Goal: Task Accomplishment & Management: Manage account settings

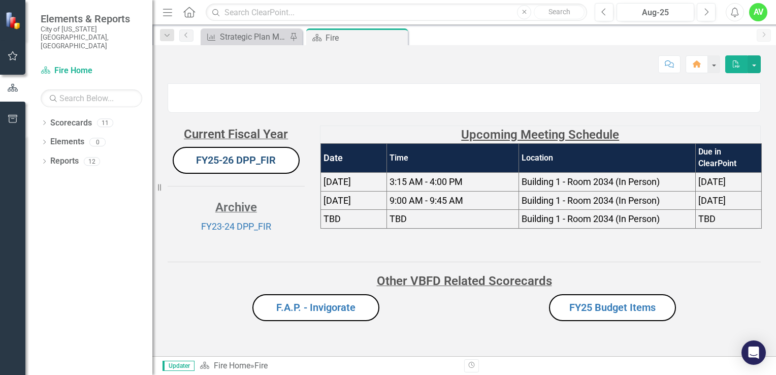
click at [230, 166] on link "FY25-26 DPP_FIR" at bounding box center [236, 160] width 80 height 12
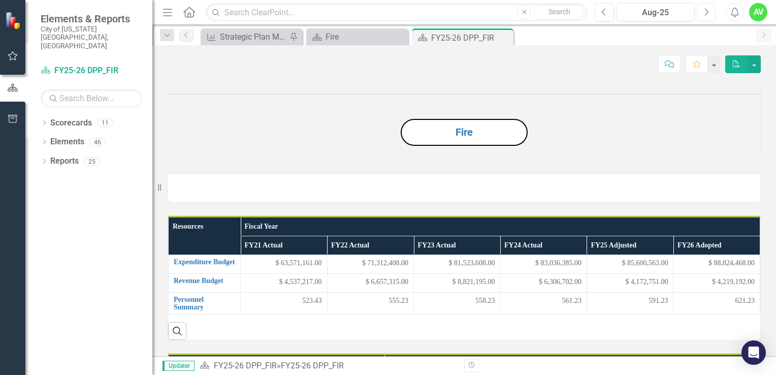
click at [709, 12] on button "Next" at bounding box center [706, 12] width 19 height 18
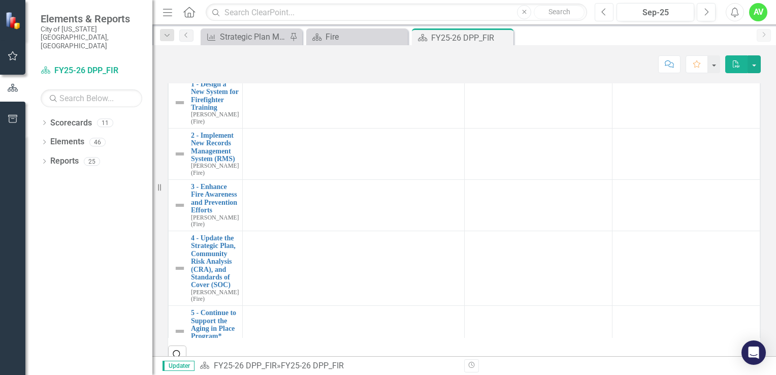
click at [605, 17] on button "Previous" at bounding box center [604, 12] width 19 height 18
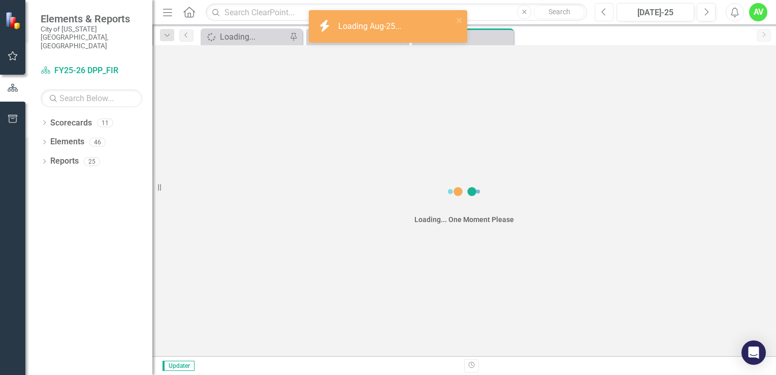
click at [605, 12] on icon "Previous" at bounding box center [604, 12] width 6 height 9
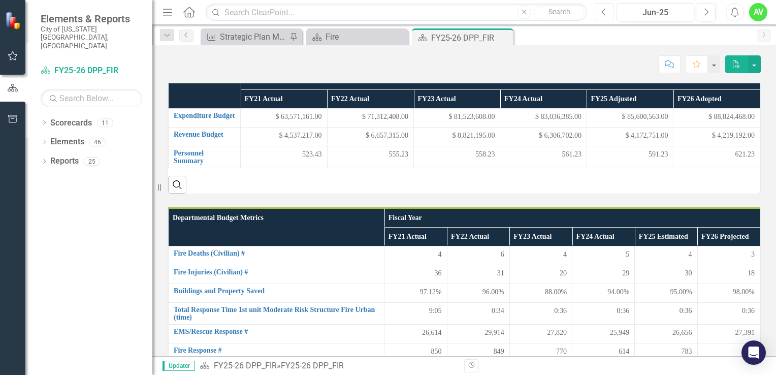
scroll to position [38, 0]
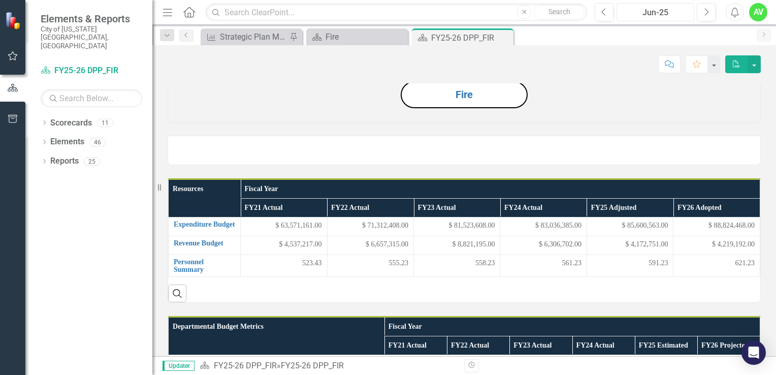
click at [666, 8] on div "Jun-25" at bounding box center [655, 13] width 71 height 12
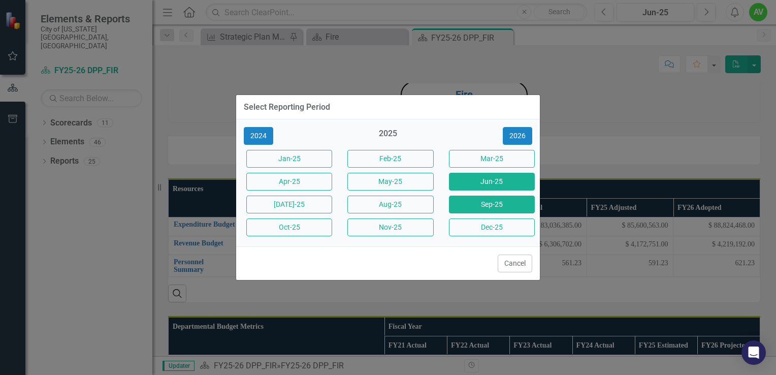
click at [481, 204] on button "Sep-25" at bounding box center [492, 204] width 86 height 18
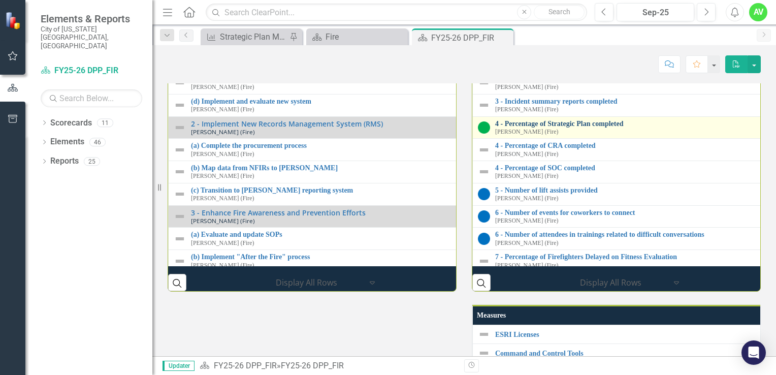
click at [596, 127] on link "4 - Percentage of Strategic Plan completed" at bounding box center [771, 124] width 552 height 8
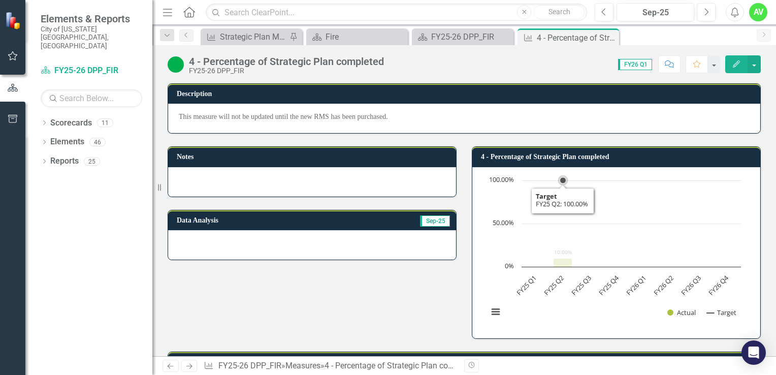
scroll to position [153, 0]
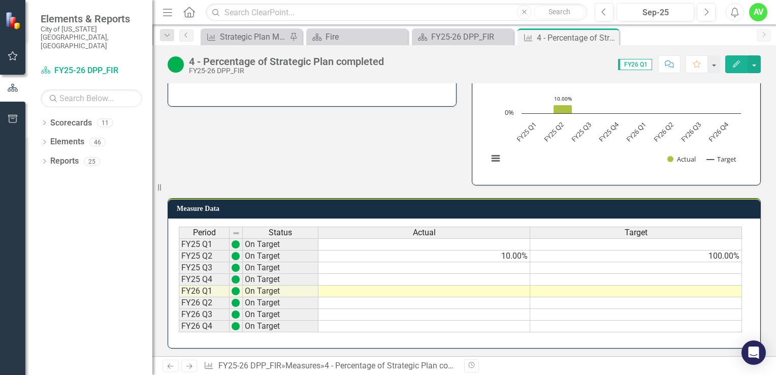
click at [496, 290] on td at bounding box center [424, 291] width 212 height 12
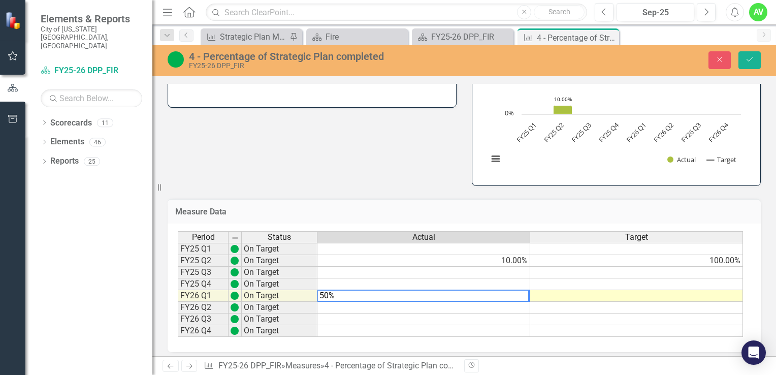
click at [606, 297] on td at bounding box center [636, 296] width 213 height 12
type textarea "50"
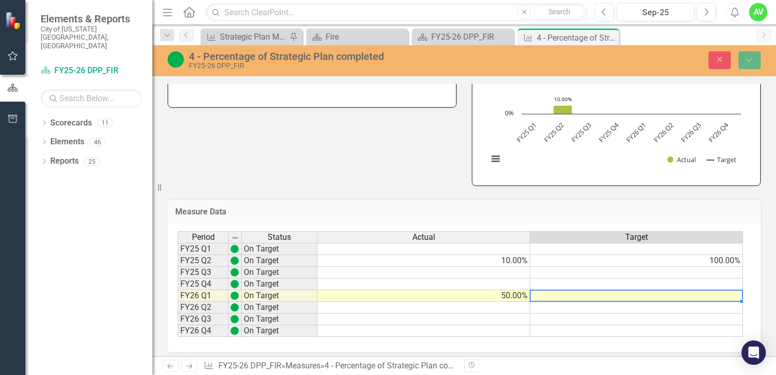
click at [630, 294] on td at bounding box center [636, 296] width 213 height 12
type textarea "50"
click at [510, 293] on td "50.00%" at bounding box center [423, 296] width 213 height 12
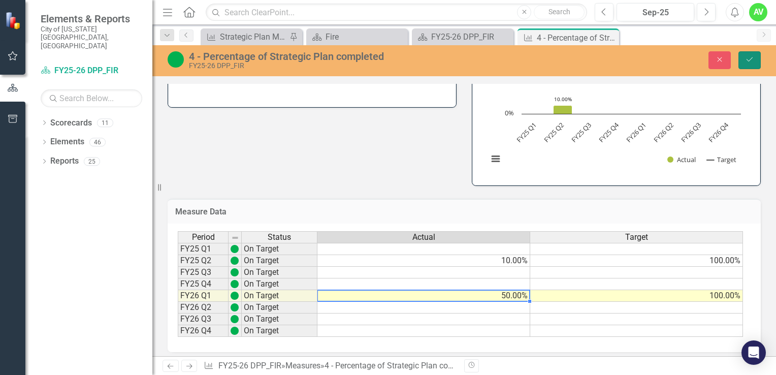
click at [745, 54] on button "Save" at bounding box center [749, 60] width 22 height 18
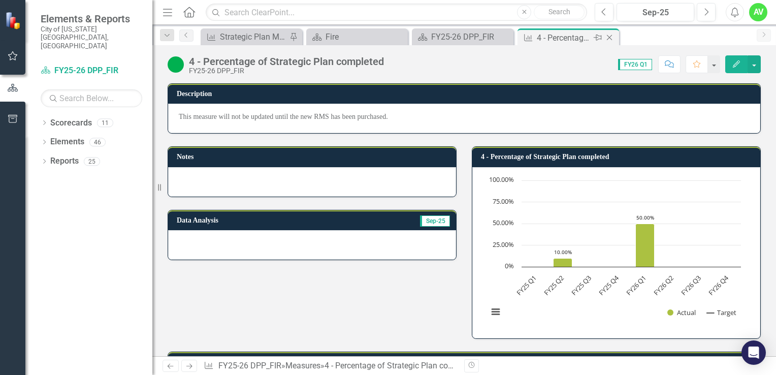
click at [608, 36] on icon "Close" at bounding box center [609, 38] width 10 height 8
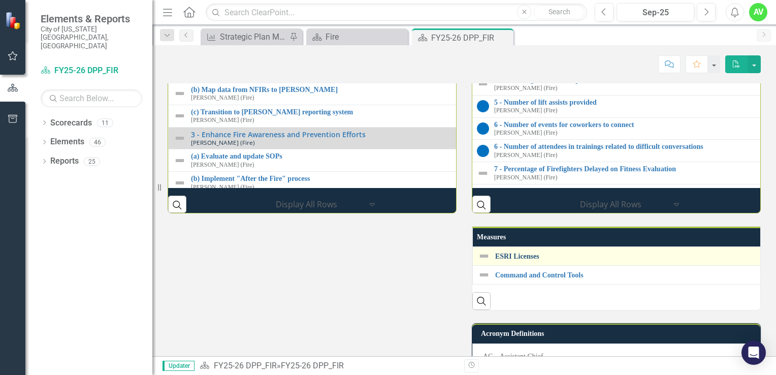
scroll to position [0, 1]
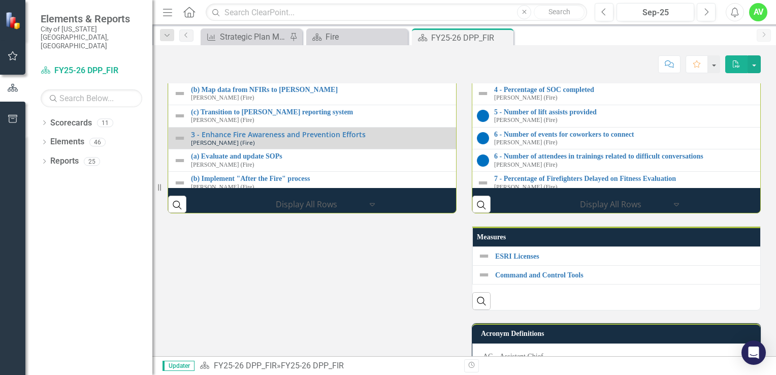
click at [276, 79] on div "(a) Complete the procurement process [PERSON_NAME] (Fire)" at bounding box center [471, 71] width 561 height 16
click at [181, 78] on img at bounding box center [180, 72] width 12 height 12
click at [213, 71] on link "(a) Complete the procurement process" at bounding box center [471, 67] width 561 height 8
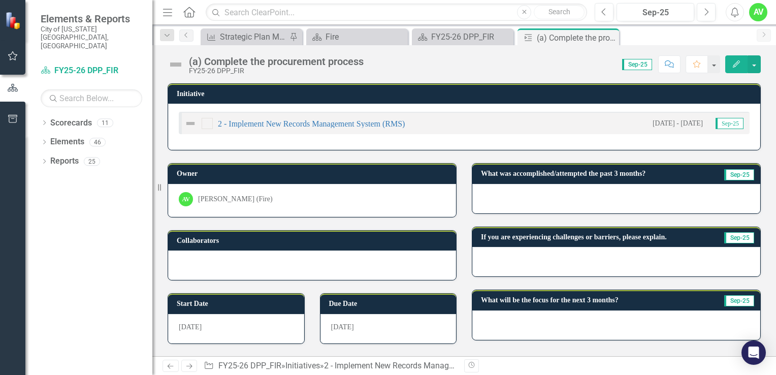
click at [661, 138] on div "2 - Implement New Records Management System (RMS) [DATE] - [DATE] Sep-25" at bounding box center [464, 127] width 592 height 46
click at [735, 67] on icon "Edit" at bounding box center [736, 63] width 9 height 7
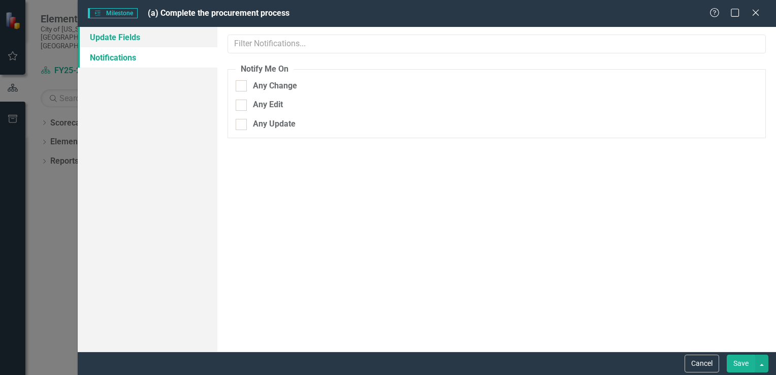
click at [161, 40] on link "Update Fields" at bounding box center [148, 37] width 140 height 20
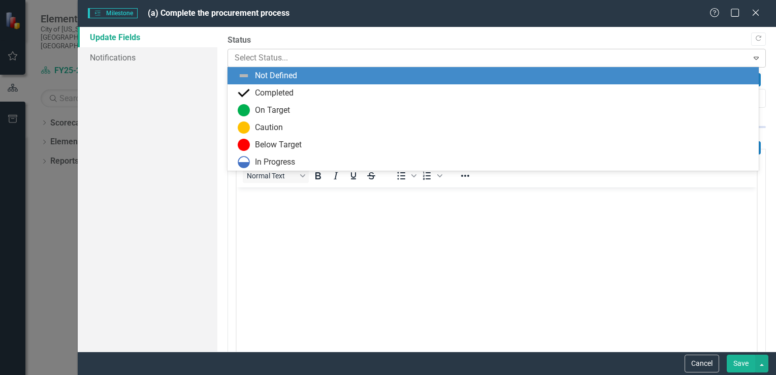
click at [333, 57] on div at bounding box center [488, 58] width 507 height 14
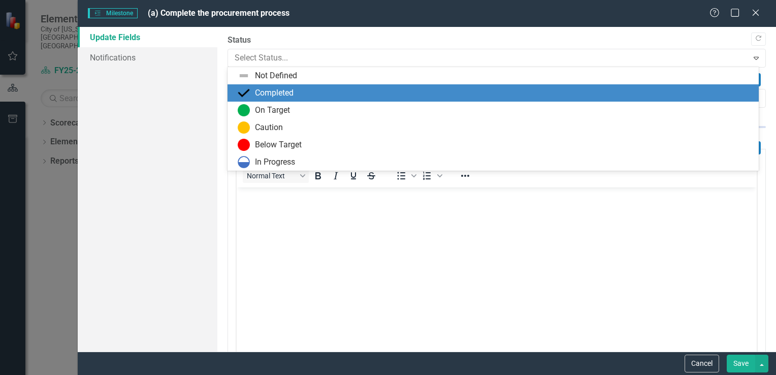
click at [299, 94] on div "Completed" at bounding box center [495, 93] width 515 height 12
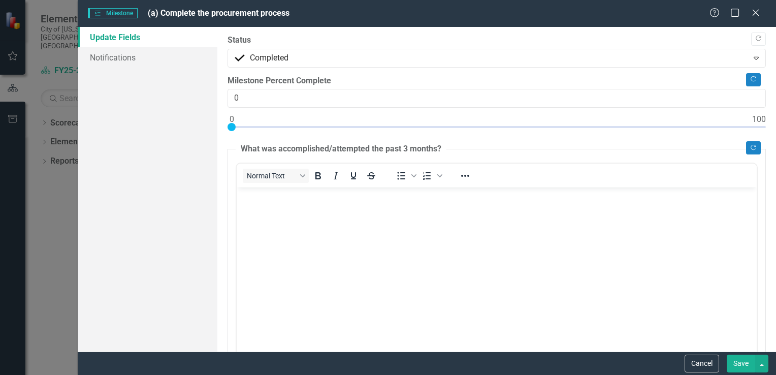
click at [741, 361] on button "Save" at bounding box center [741, 363] width 28 height 18
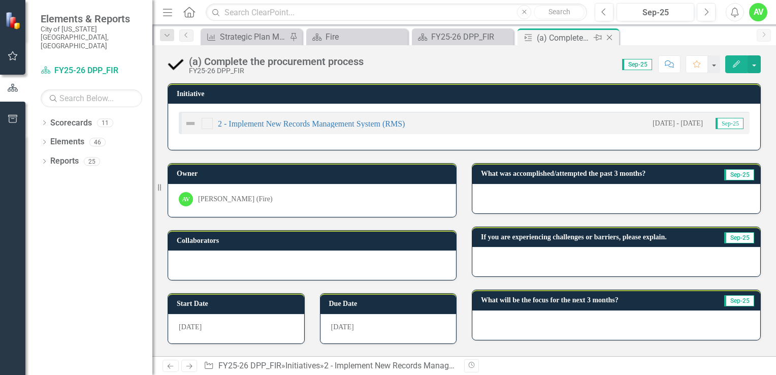
click at [609, 37] on icon at bounding box center [610, 38] width 6 height 6
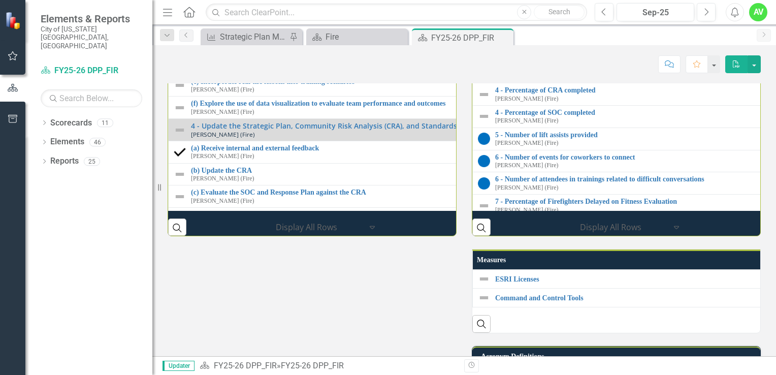
scroll to position [188, 0]
click at [226, 17] on link "(b) Implement "After the Fire" process" at bounding box center [472, 14] width 563 height 8
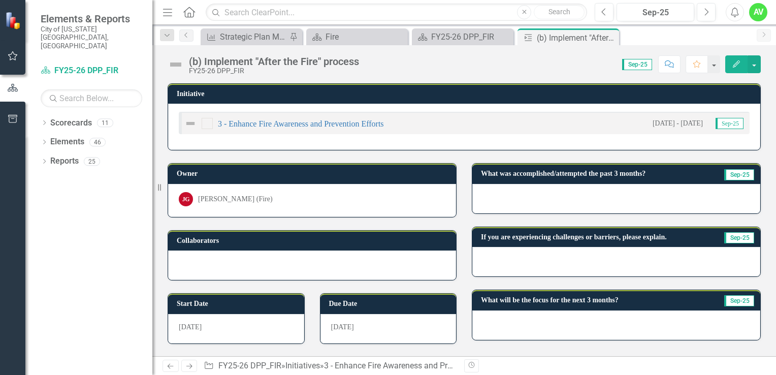
click at [743, 63] on button "Edit" at bounding box center [736, 64] width 22 height 18
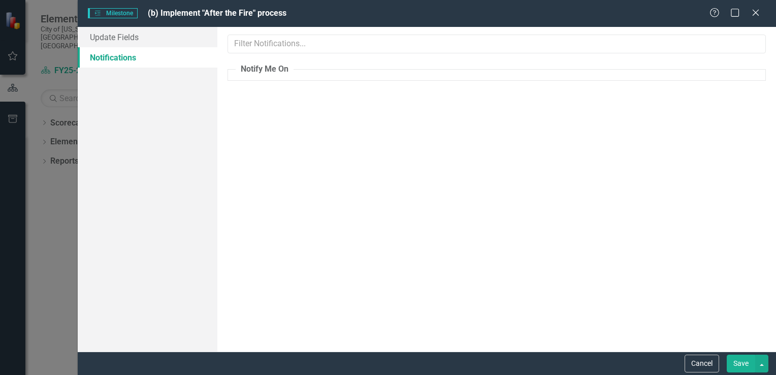
click at [254, 52] on input "text" at bounding box center [496, 44] width 538 height 19
click at [141, 38] on link "Update Fields" at bounding box center [148, 37] width 140 height 20
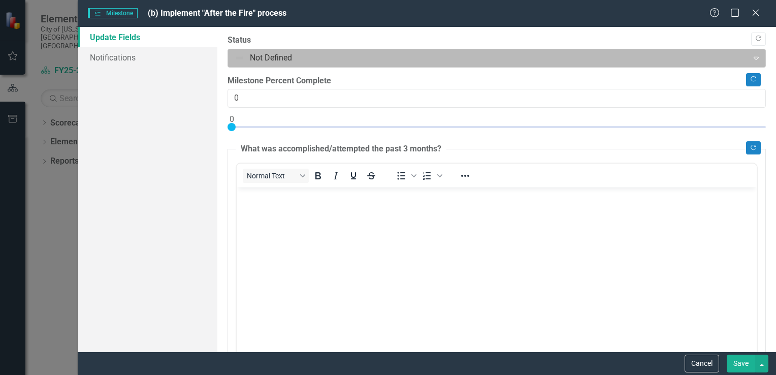
click at [400, 56] on div at bounding box center [488, 58] width 507 height 14
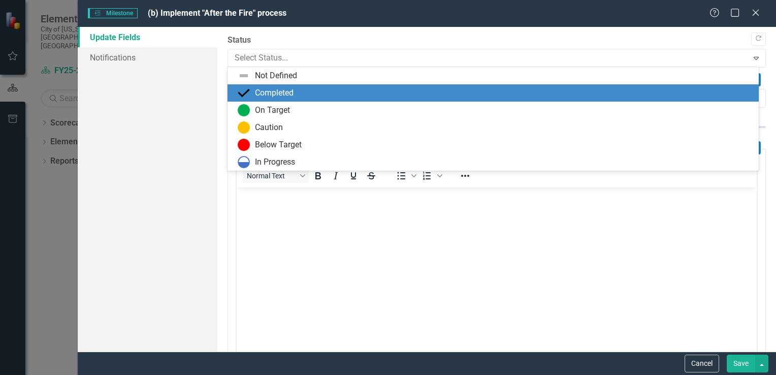
click at [296, 91] on div "Completed" at bounding box center [495, 93] width 515 height 12
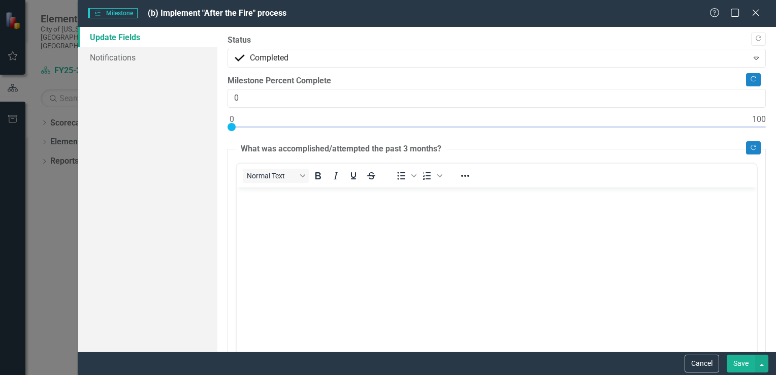
click at [737, 359] on button "Save" at bounding box center [741, 363] width 28 height 18
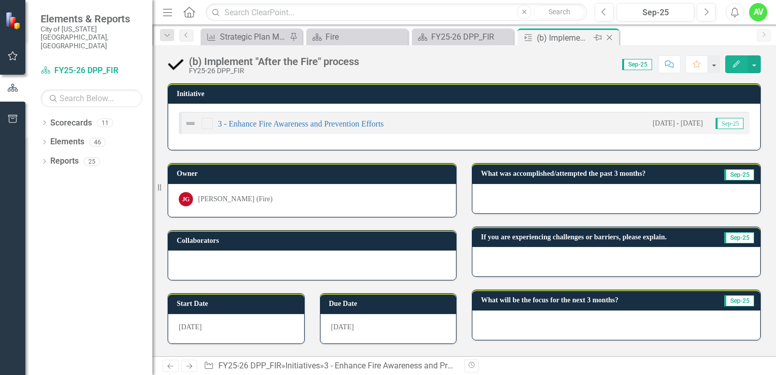
click at [611, 36] on icon "Close" at bounding box center [609, 38] width 10 height 8
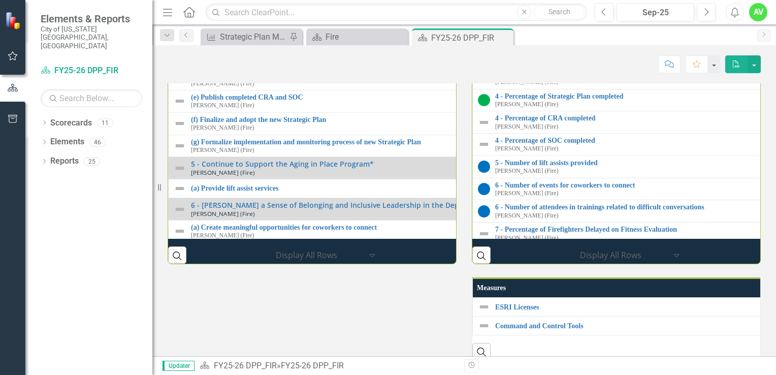
scroll to position [355, 0]
click at [268, 78] on link "(d) Develop goals and objectives based on feedback" at bounding box center [471, 74] width 560 height 8
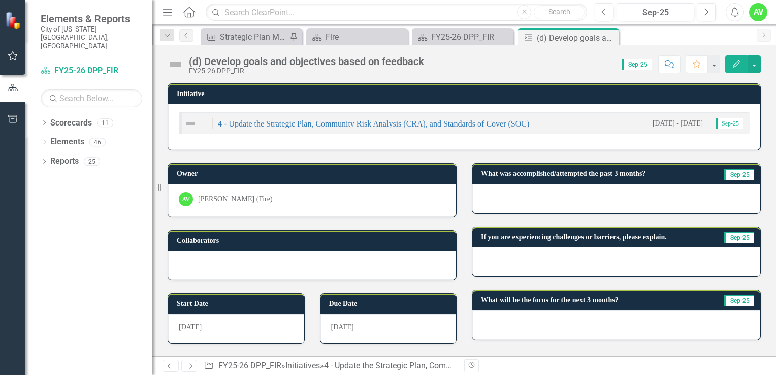
click at [733, 62] on icon "Edit" at bounding box center [736, 63] width 9 height 7
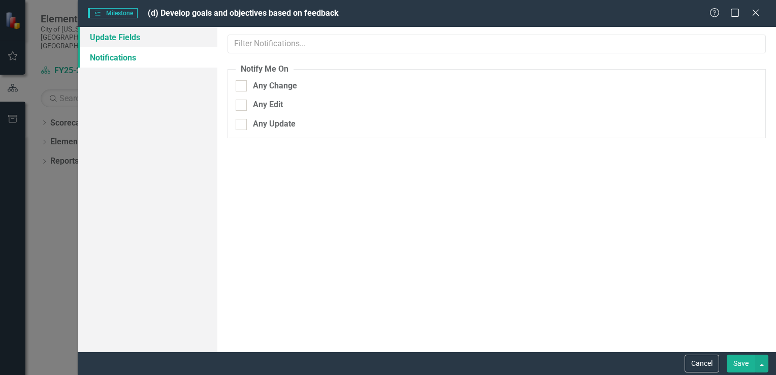
click at [112, 37] on link "Update Fields" at bounding box center [148, 37] width 140 height 20
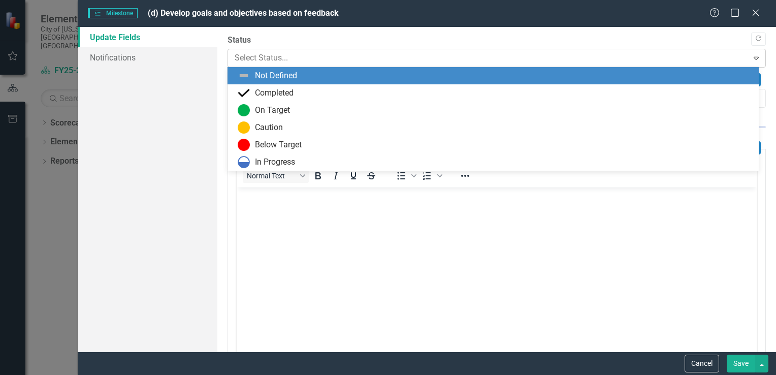
click at [302, 56] on div at bounding box center [488, 58] width 507 height 14
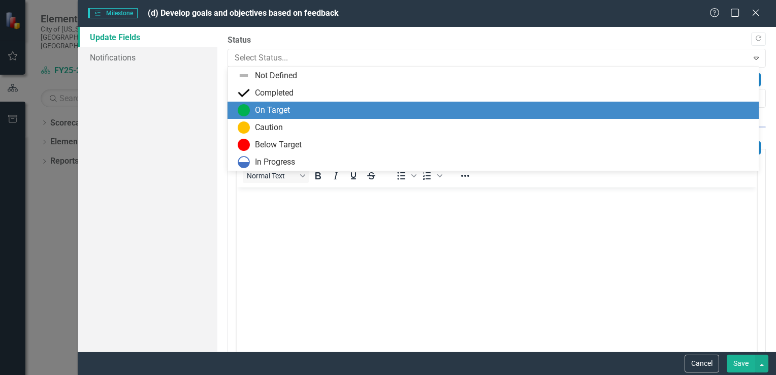
click at [282, 110] on div "On Target" at bounding box center [272, 111] width 35 height 12
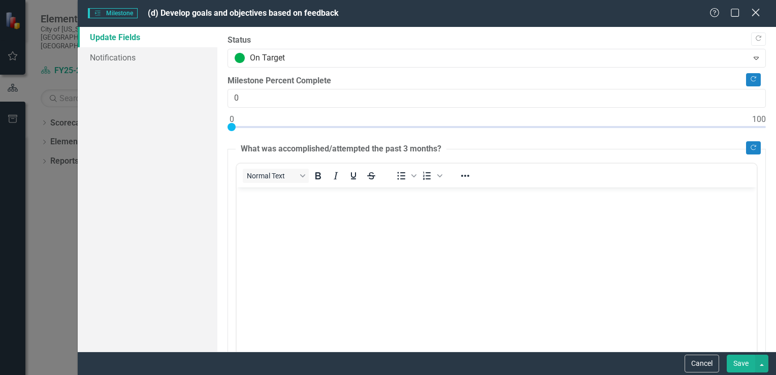
click at [753, 12] on icon "Close" at bounding box center [755, 13] width 13 height 10
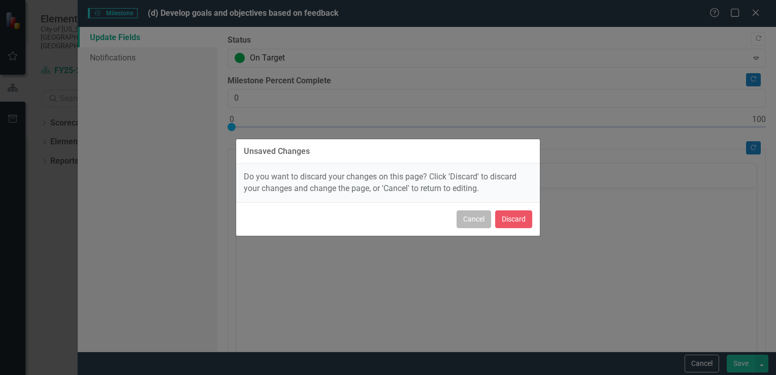
click at [479, 219] on button "Cancel" at bounding box center [473, 219] width 35 height 18
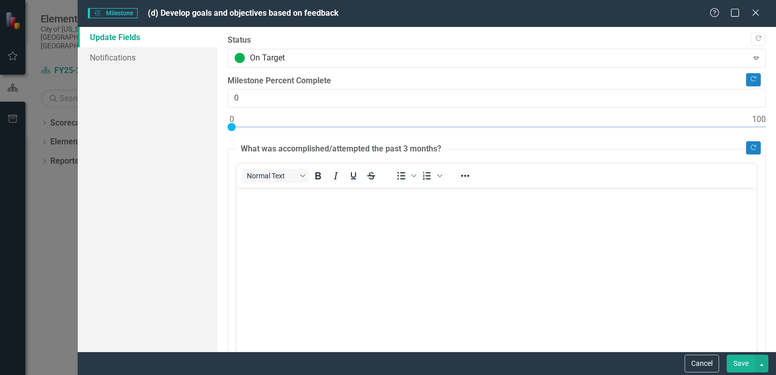
click at [742, 361] on button "Save" at bounding box center [741, 363] width 28 height 18
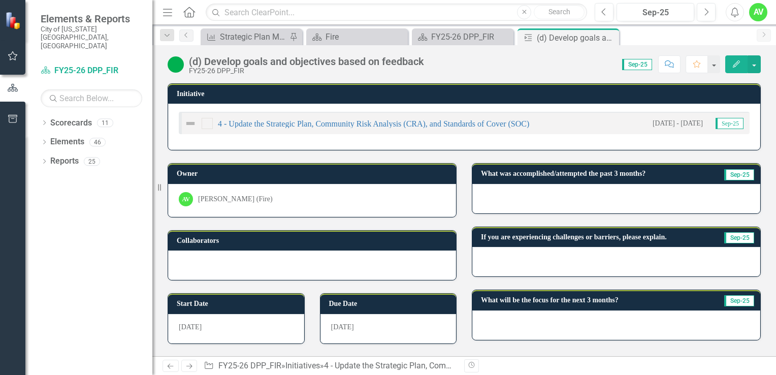
drag, startPoint x: 609, startPoint y: 38, endPoint x: 77, endPoint y: 198, distance: 555.2
click at [0, 0] on icon "Close" at bounding box center [0, 0] width 0 height 0
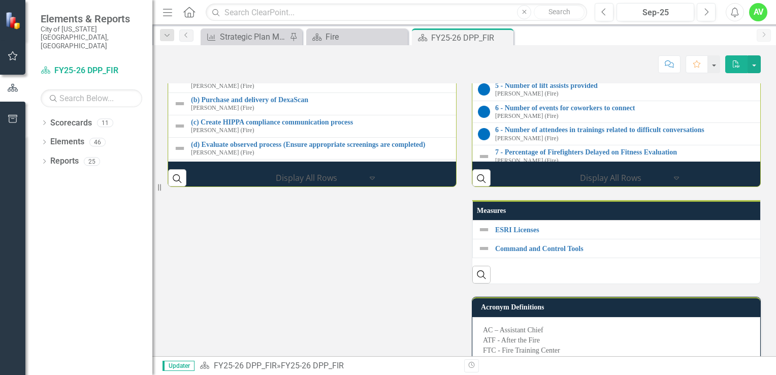
scroll to position [494, 0]
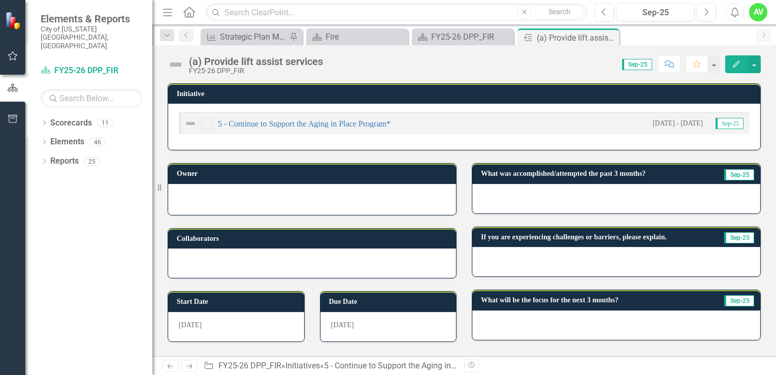
click at [736, 66] on icon "Edit" at bounding box center [736, 63] width 9 height 7
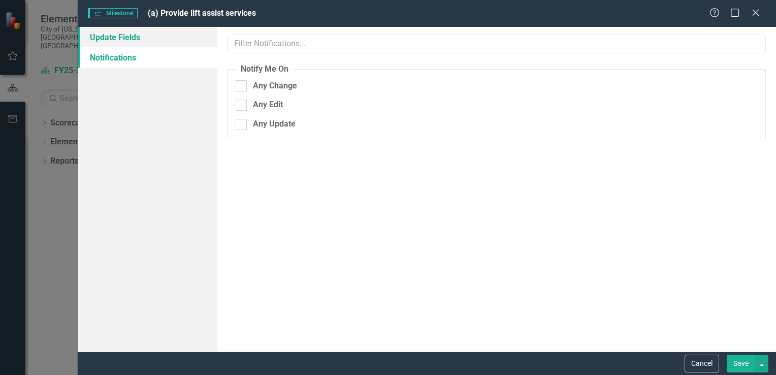
click at [171, 36] on link "Update Fields" at bounding box center [148, 37] width 140 height 20
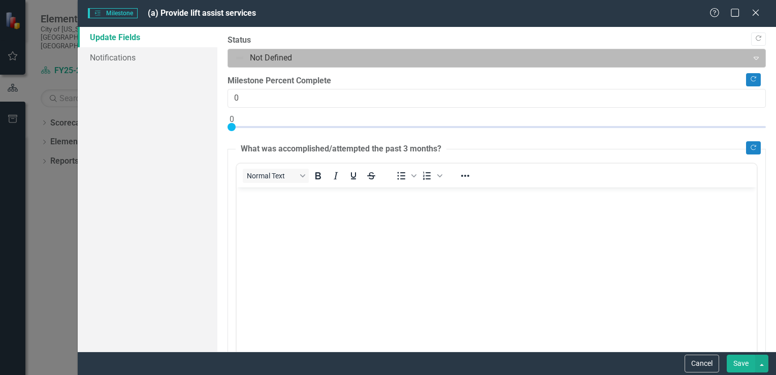
click at [282, 57] on div at bounding box center [488, 58] width 507 height 14
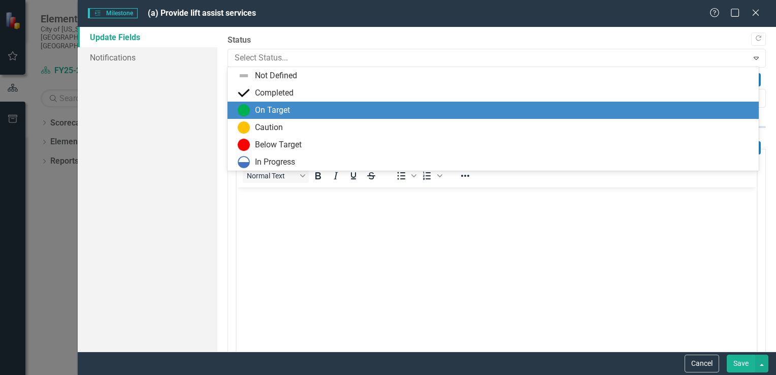
click at [268, 111] on div "On Target" at bounding box center [272, 111] width 35 height 12
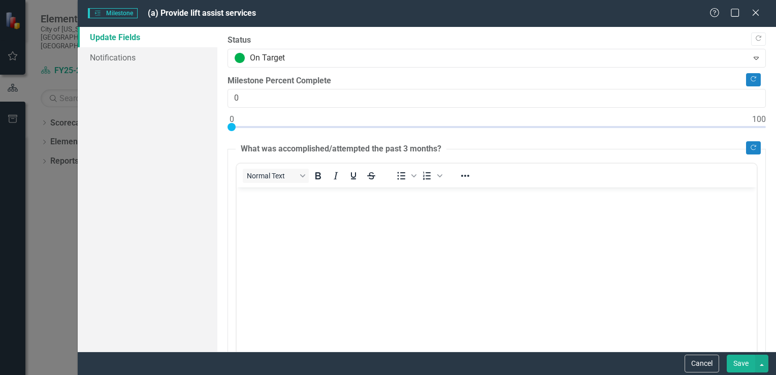
click at [734, 364] on button "Save" at bounding box center [741, 363] width 28 height 18
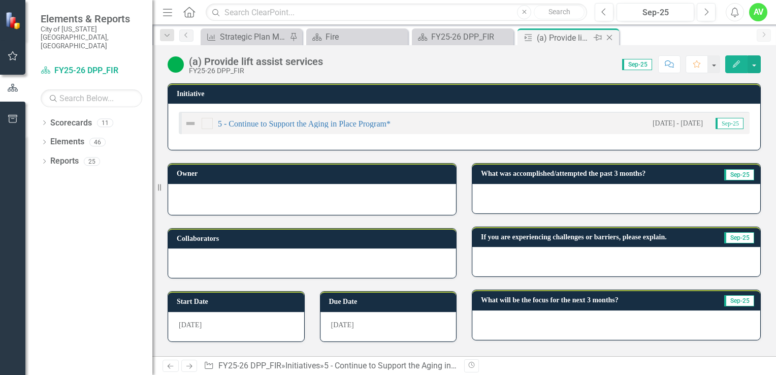
click at [610, 38] on icon "Close" at bounding box center [609, 38] width 10 height 8
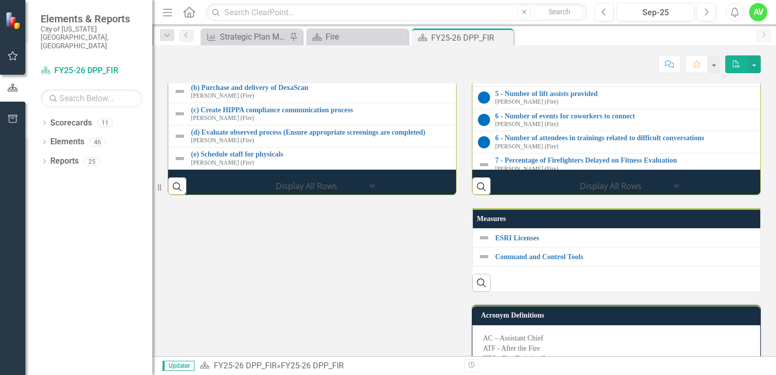
scroll to position [517, 0]
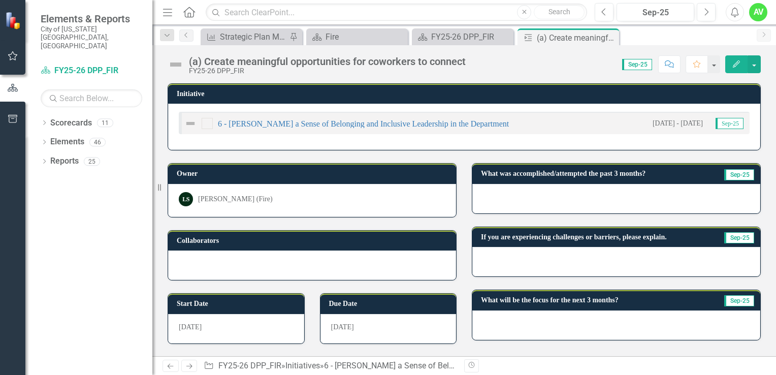
click at [731, 66] on button "Edit" at bounding box center [736, 64] width 22 height 18
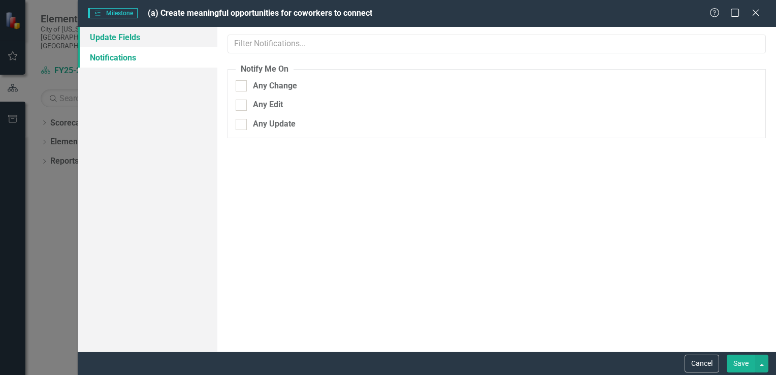
click at [155, 36] on link "Update Fields" at bounding box center [148, 37] width 140 height 20
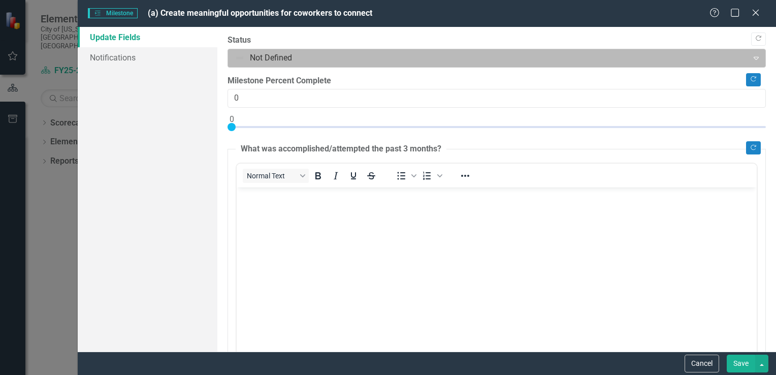
click at [282, 59] on div at bounding box center [488, 58] width 507 height 14
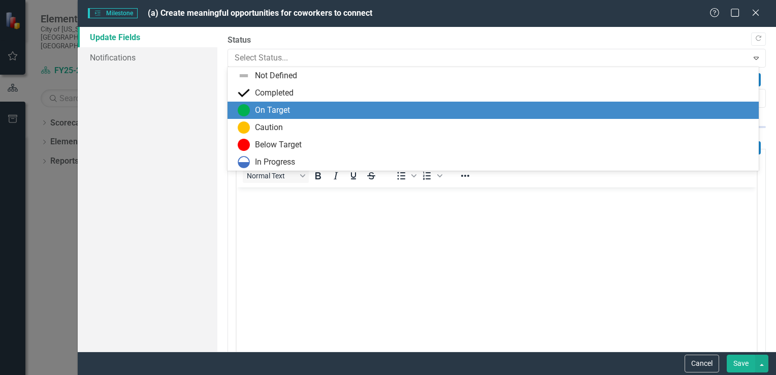
click at [288, 109] on div "On Target" at bounding box center [272, 111] width 35 height 12
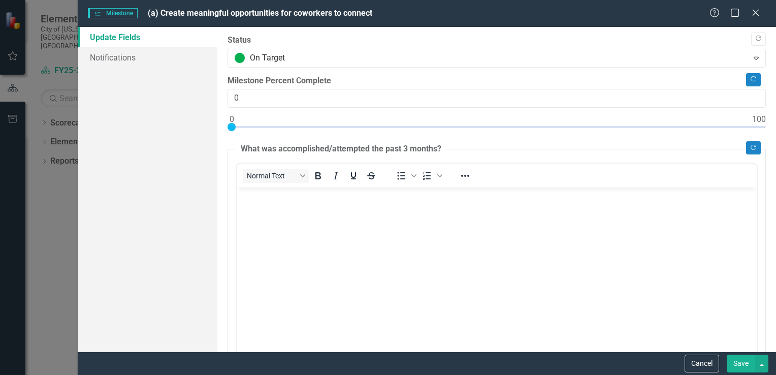
click at [737, 362] on button "Save" at bounding box center [741, 363] width 28 height 18
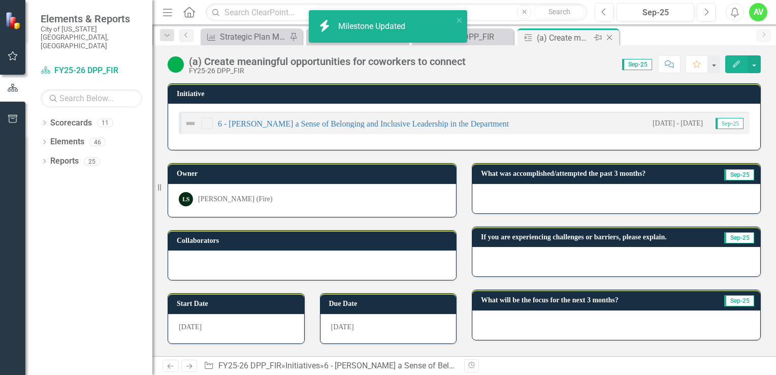
click at [609, 39] on icon "Close" at bounding box center [609, 38] width 10 height 8
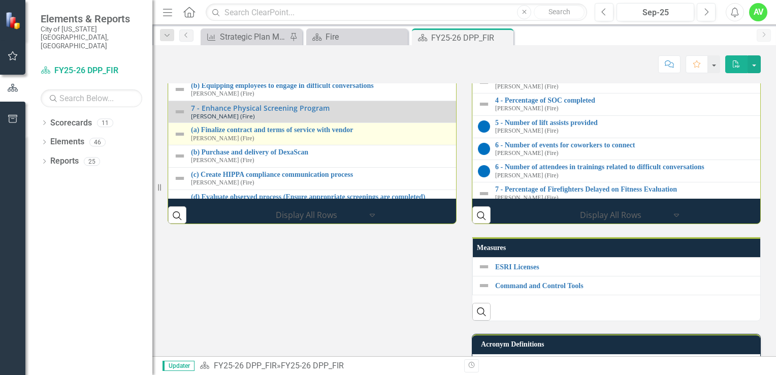
scroll to position [517, 0]
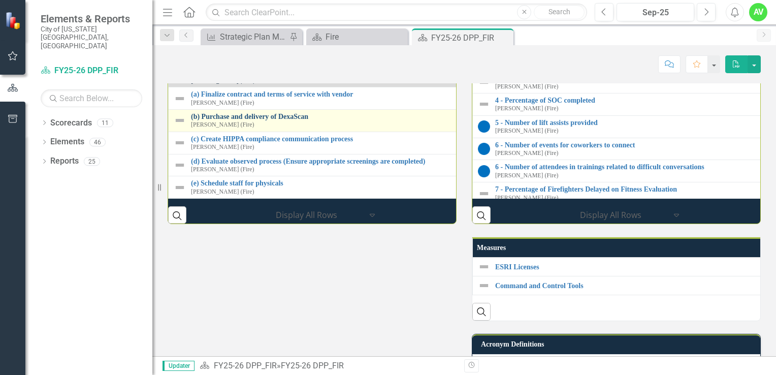
click at [264, 120] on link "(b) Purchase and delivery of DexaScan" at bounding box center [471, 117] width 561 height 8
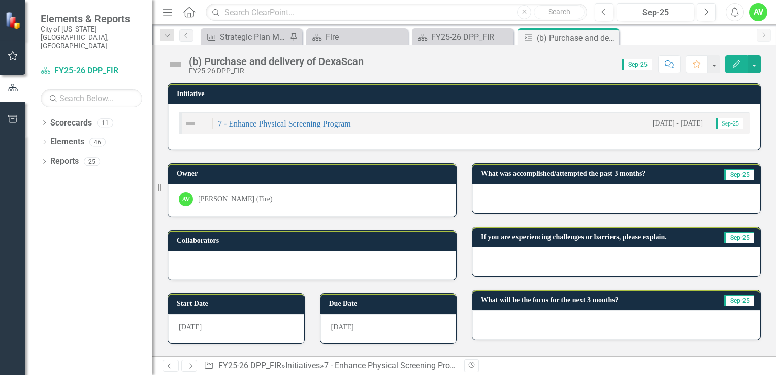
click at [736, 64] on icon "Edit" at bounding box center [736, 63] width 9 height 7
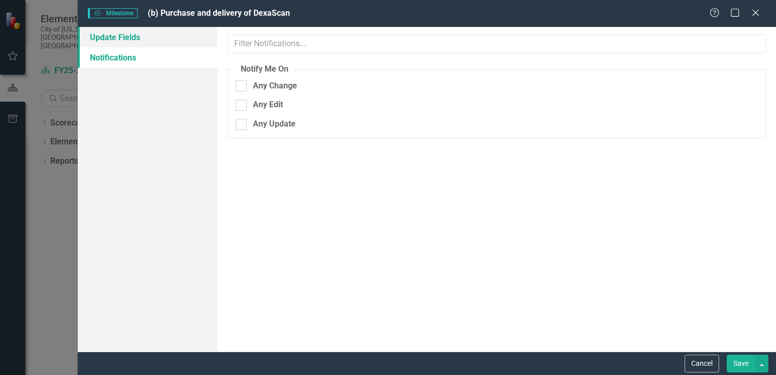
click at [173, 39] on link "Update Fields" at bounding box center [148, 37] width 140 height 20
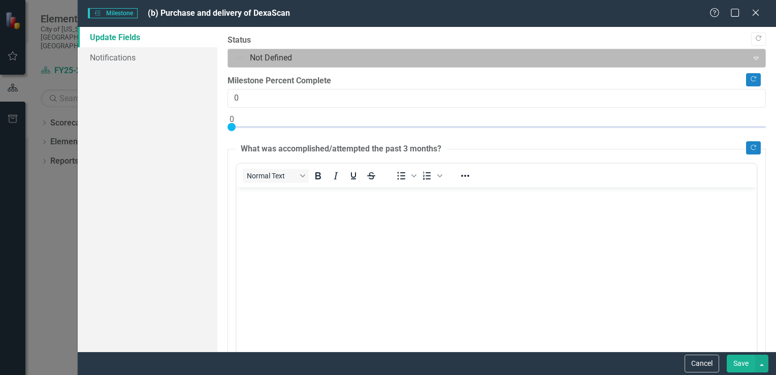
click at [350, 53] on div at bounding box center [488, 58] width 507 height 14
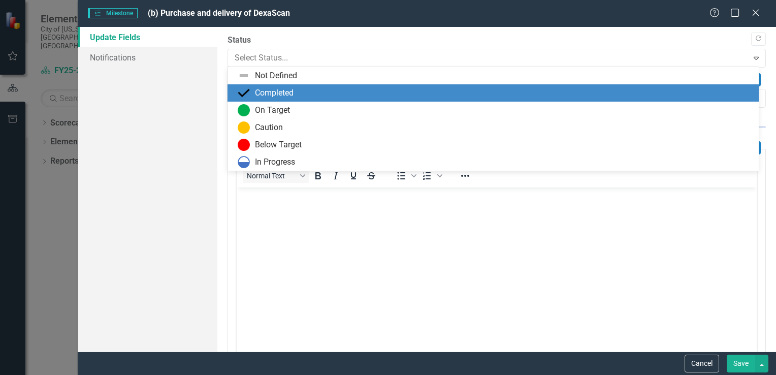
click at [285, 92] on div "Completed" at bounding box center [274, 93] width 39 height 12
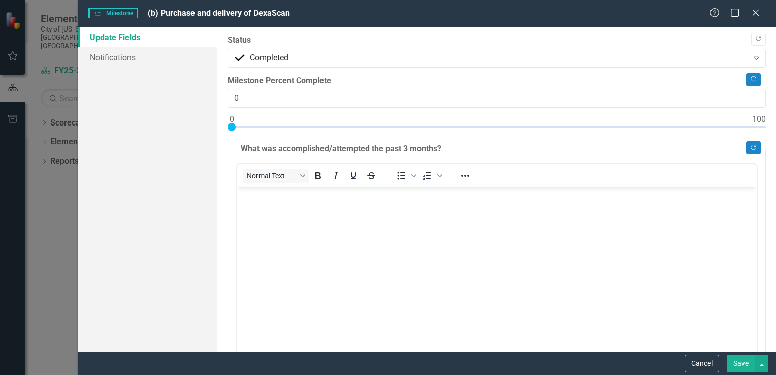
click at [741, 363] on button "Save" at bounding box center [741, 363] width 28 height 18
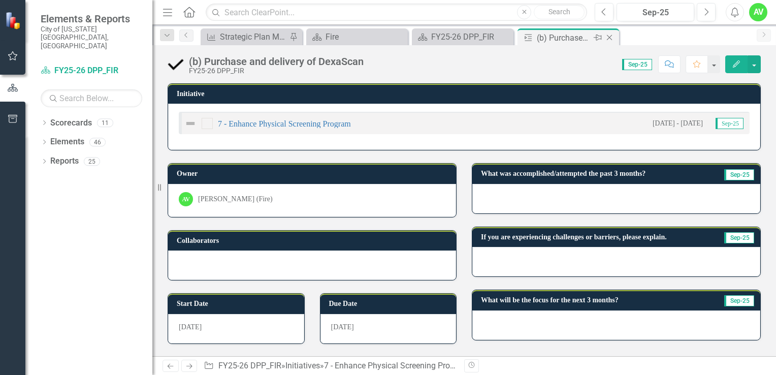
click at [608, 36] on icon at bounding box center [610, 38] width 6 height 6
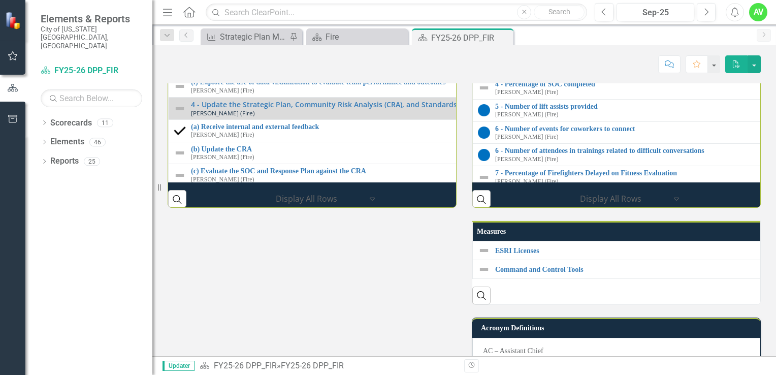
scroll to position [517, 0]
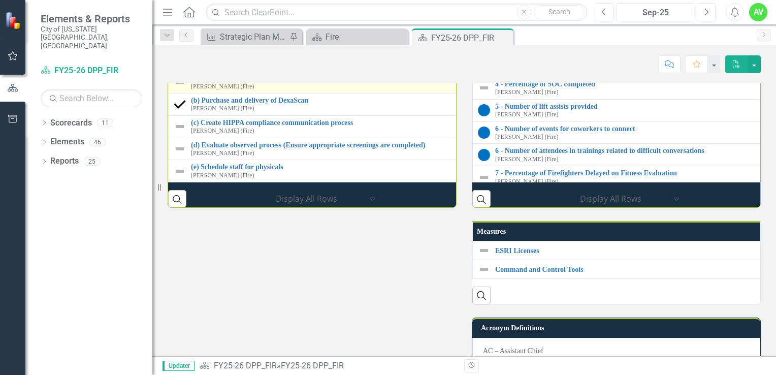
click at [312, 82] on link "(a) Finalize contract and terms of service with vendor" at bounding box center [472, 78] width 562 height 8
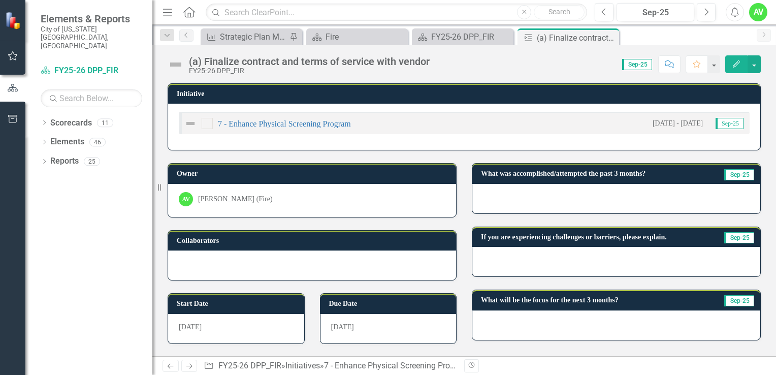
click at [733, 66] on icon "button" at bounding box center [736, 63] width 7 height 7
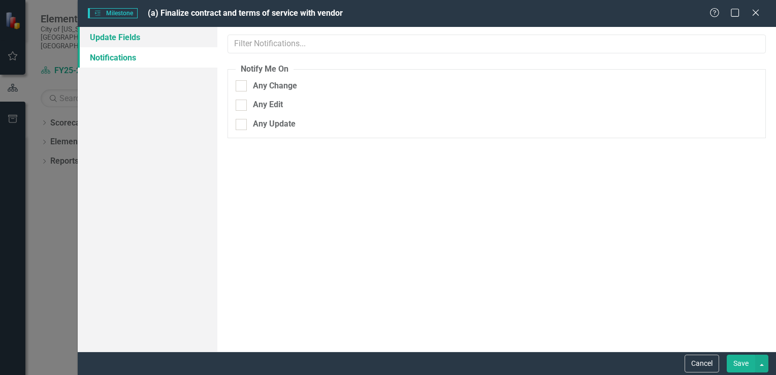
click at [134, 38] on link "Update Fields" at bounding box center [148, 37] width 140 height 20
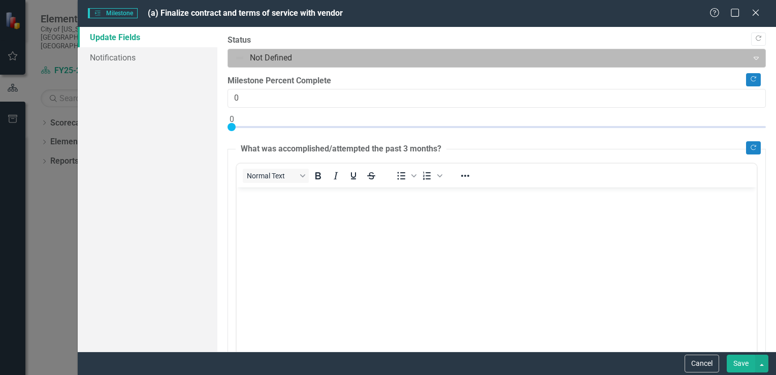
click at [344, 54] on div at bounding box center [488, 58] width 507 height 14
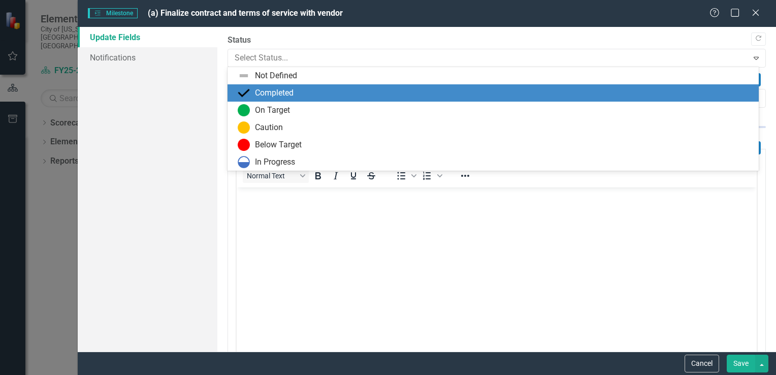
click at [299, 94] on div "Completed" at bounding box center [495, 93] width 515 height 12
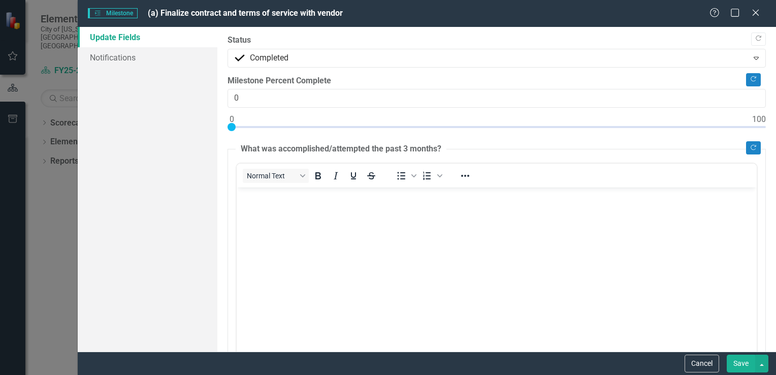
click at [736, 365] on button "Save" at bounding box center [741, 363] width 28 height 18
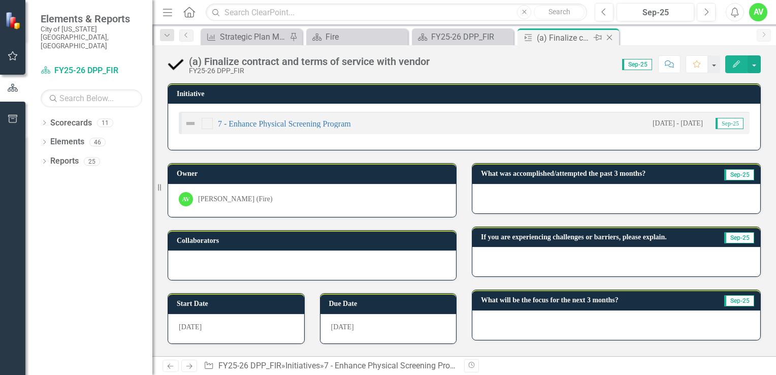
click at [610, 38] on icon at bounding box center [610, 38] width 6 height 6
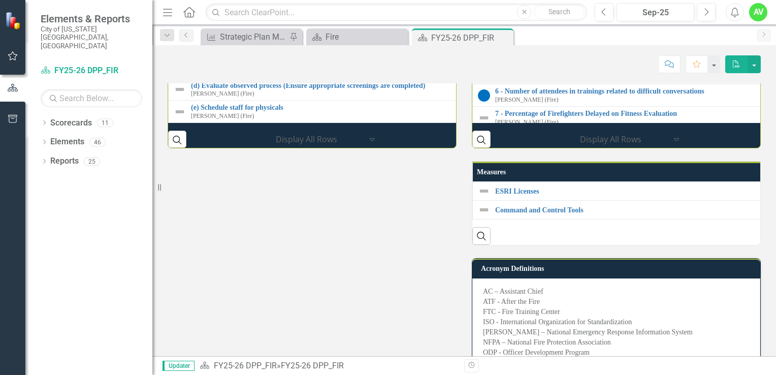
scroll to position [1388, 0]
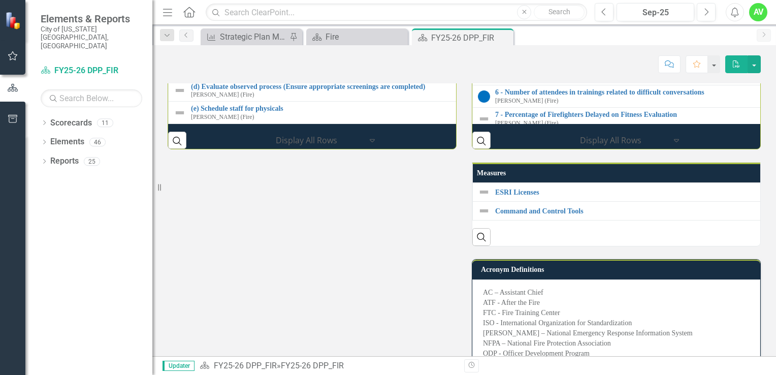
click at [321, 68] on link "(c) Create HIPPA compliance communication process" at bounding box center [471, 64] width 561 height 8
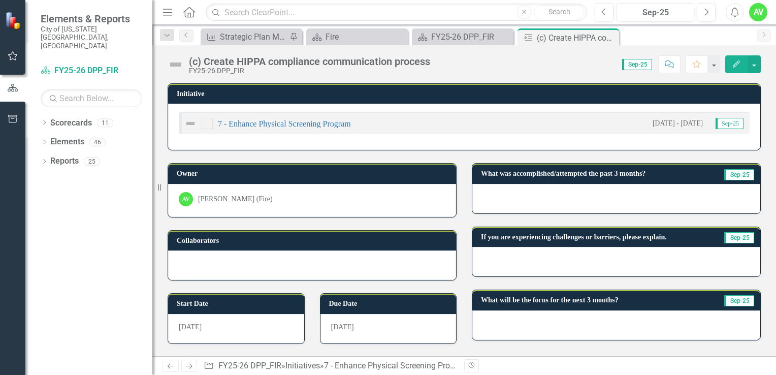
click at [736, 63] on icon "button" at bounding box center [736, 63] width 7 height 7
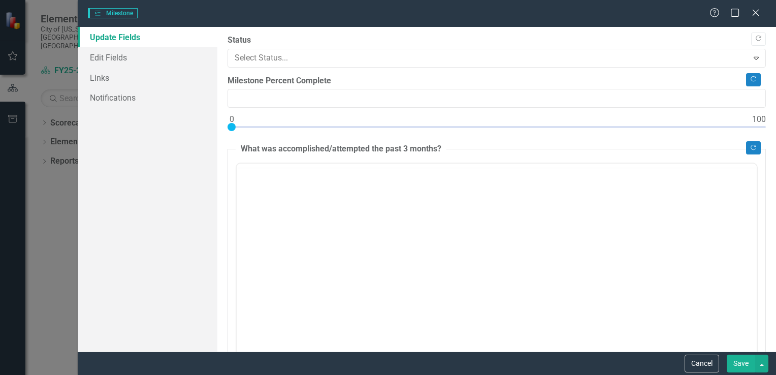
type input "0"
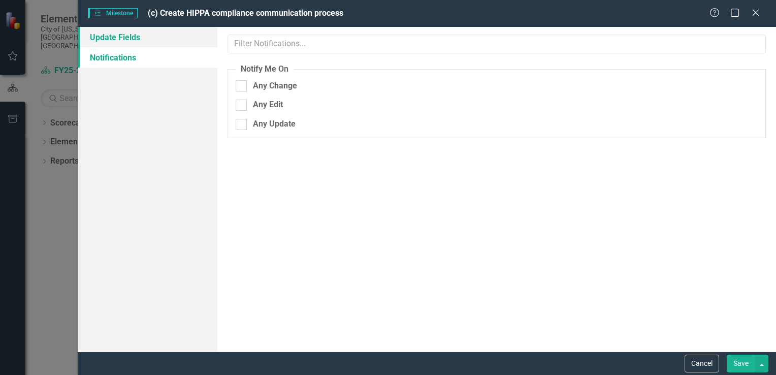
click at [180, 38] on link "Update Fields" at bounding box center [148, 37] width 140 height 20
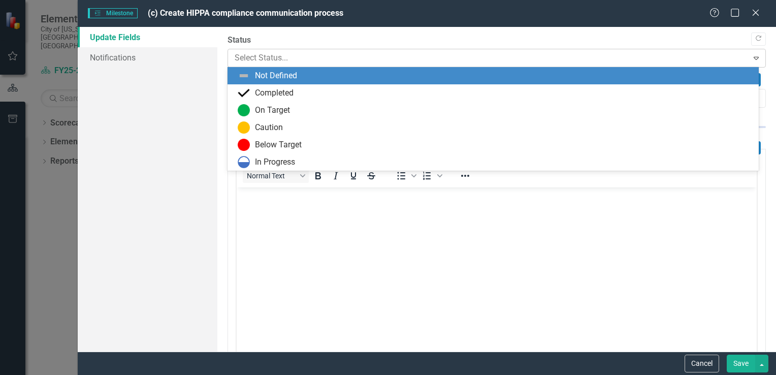
click at [400, 60] on div at bounding box center [488, 58] width 507 height 14
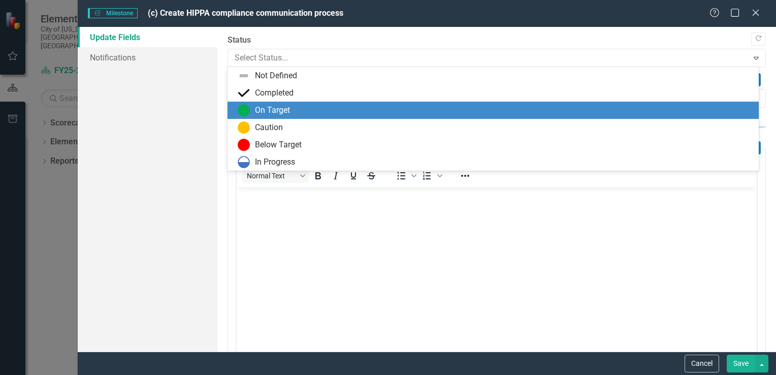
click at [276, 112] on div "On Target" at bounding box center [272, 111] width 35 height 12
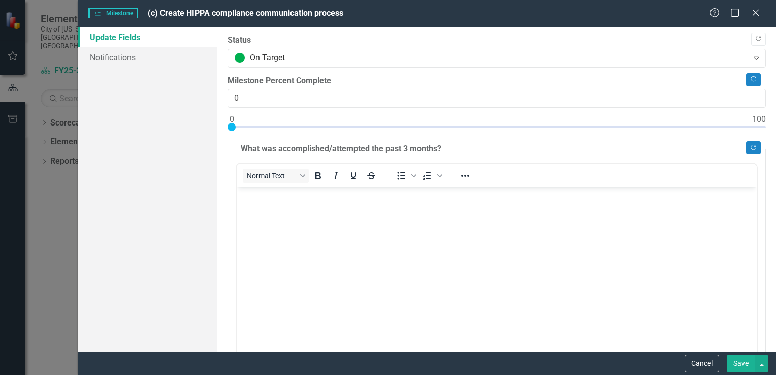
click at [738, 362] on button "Save" at bounding box center [741, 363] width 28 height 18
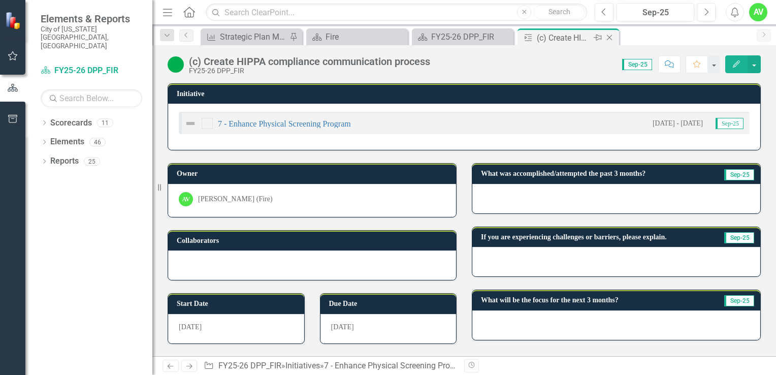
click at [609, 36] on icon "Close" at bounding box center [609, 38] width 10 height 8
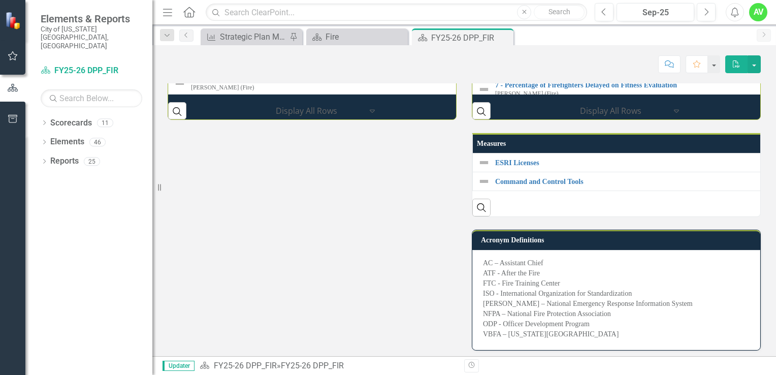
scroll to position [1418, 0]
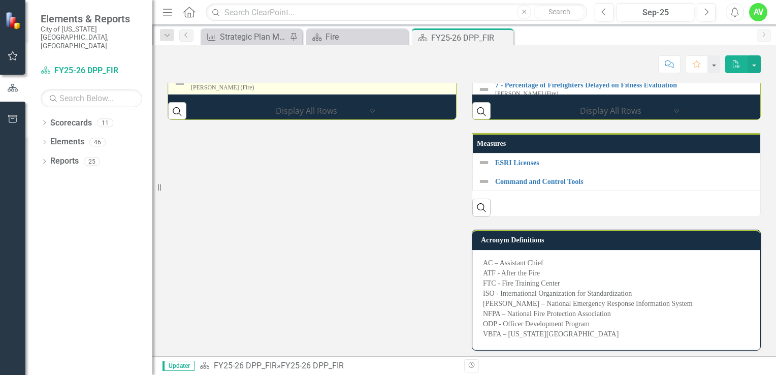
click at [256, 83] on link "(e) Schedule staff for physicals" at bounding box center [471, 79] width 561 height 8
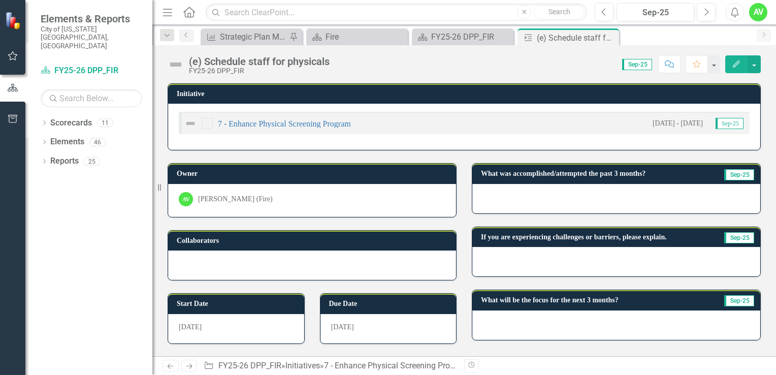
click at [739, 60] on icon "button" at bounding box center [736, 63] width 7 height 7
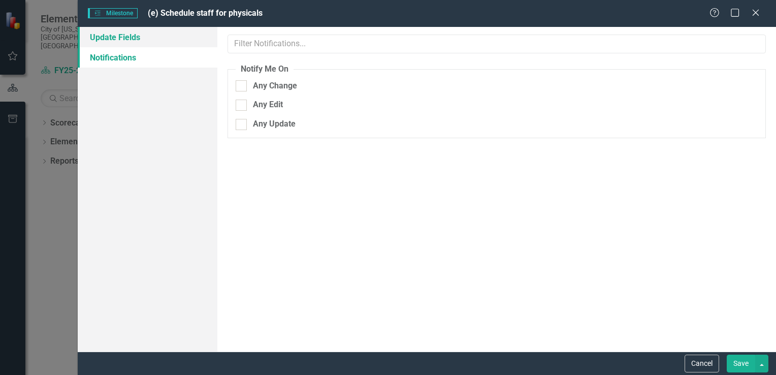
click at [159, 36] on link "Update Fields" at bounding box center [148, 37] width 140 height 20
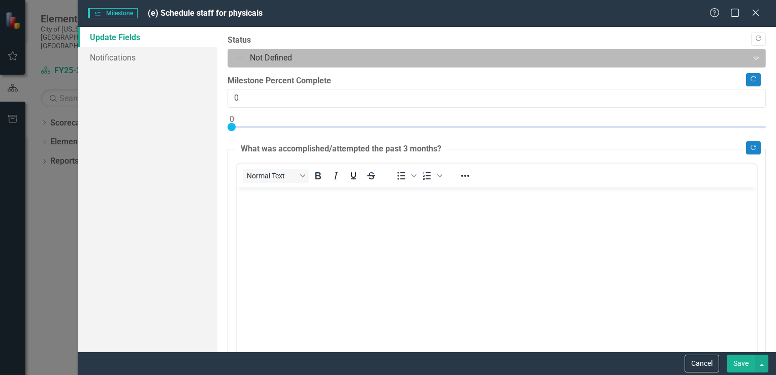
click at [314, 56] on div at bounding box center [488, 58] width 507 height 14
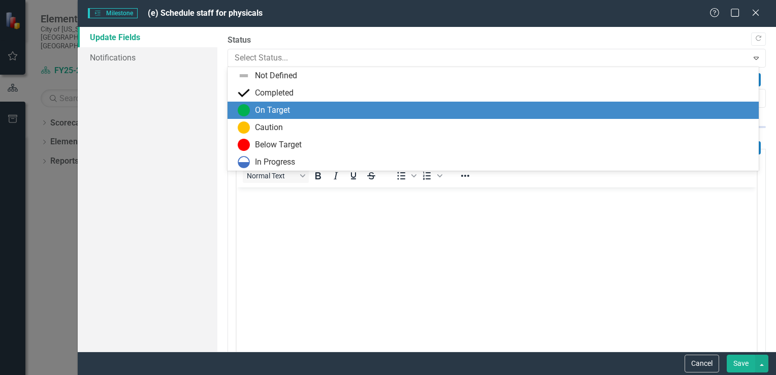
click at [255, 115] on div "On Target" at bounding box center [272, 111] width 35 height 12
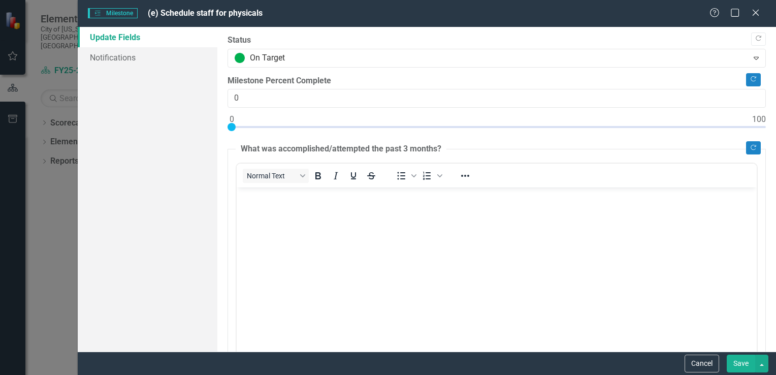
click at [731, 361] on button "Save" at bounding box center [741, 363] width 28 height 18
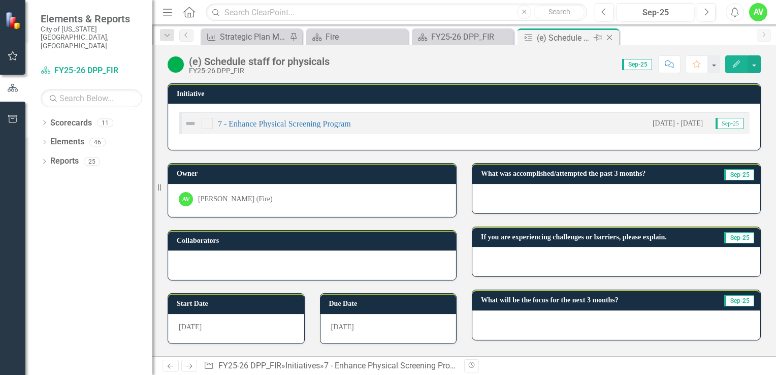
click at [609, 36] on icon "Close" at bounding box center [609, 38] width 10 height 8
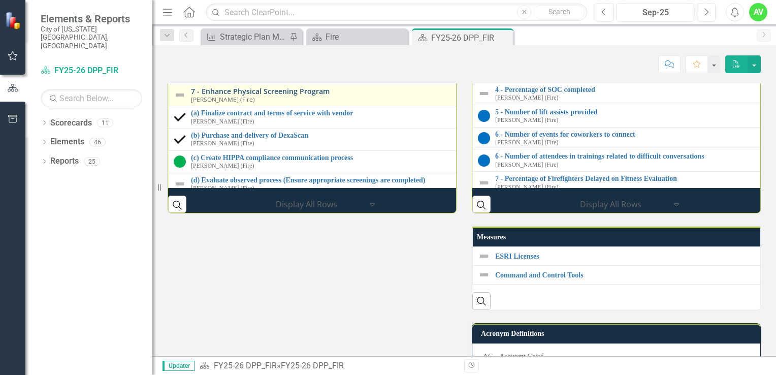
scroll to position [483, 0]
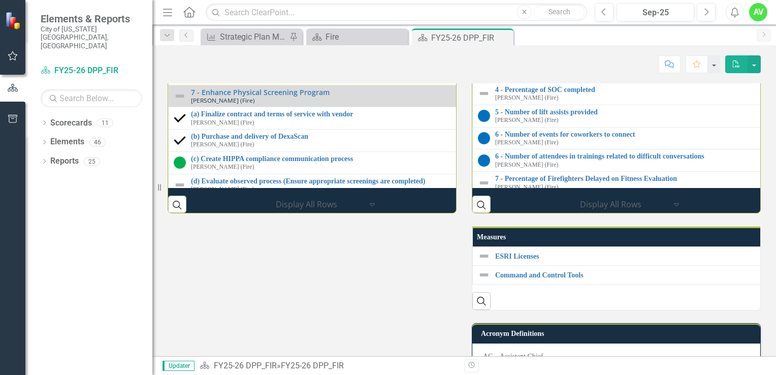
click at [341, 74] on link "(b) Equipping employees to engage in difficult conversations" at bounding box center [471, 70] width 561 height 8
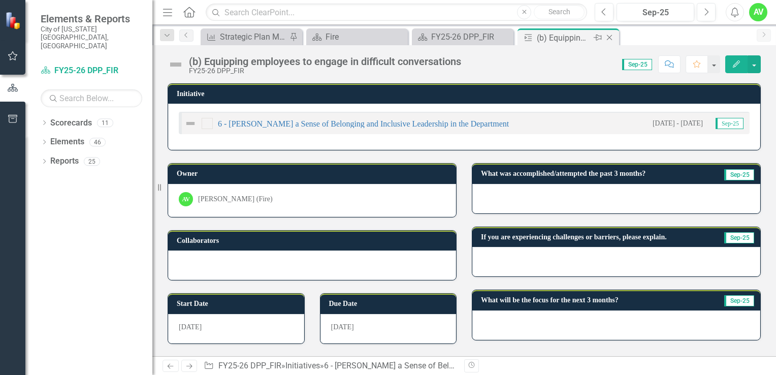
click at [609, 38] on icon at bounding box center [610, 38] width 6 height 6
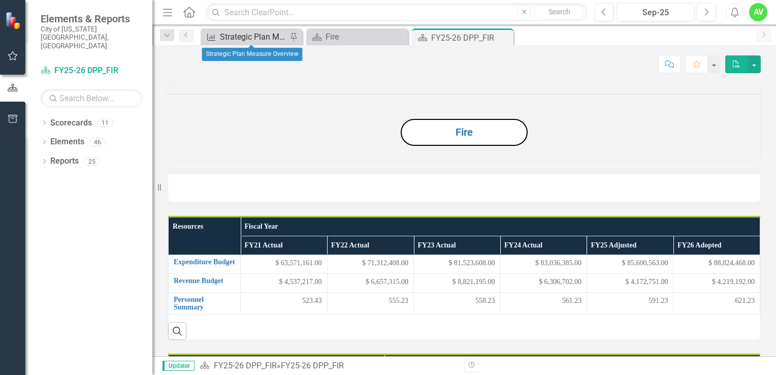
click at [241, 38] on div "Strategic Plan Measure Overview" at bounding box center [253, 36] width 67 height 13
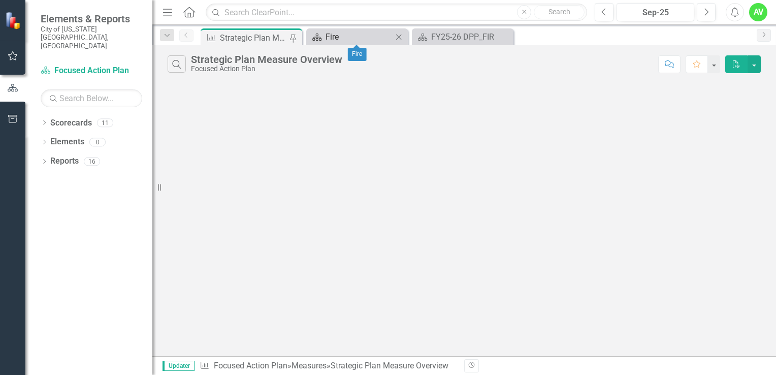
click at [366, 35] on div "Fire" at bounding box center [358, 36] width 67 height 13
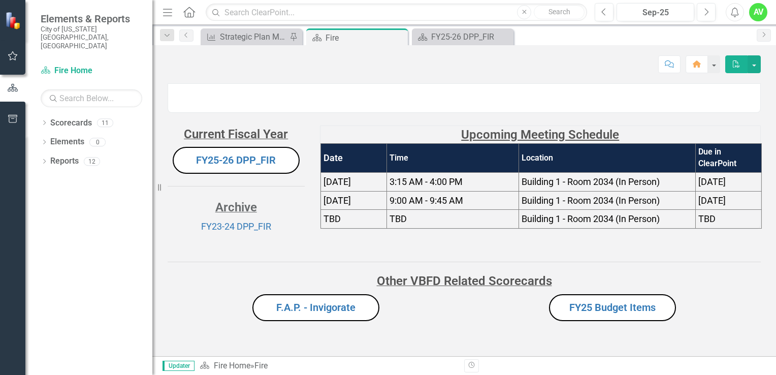
scroll to position [88, 0]
click at [593, 313] on link "FY25 Budget Items" at bounding box center [612, 307] width 86 height 12
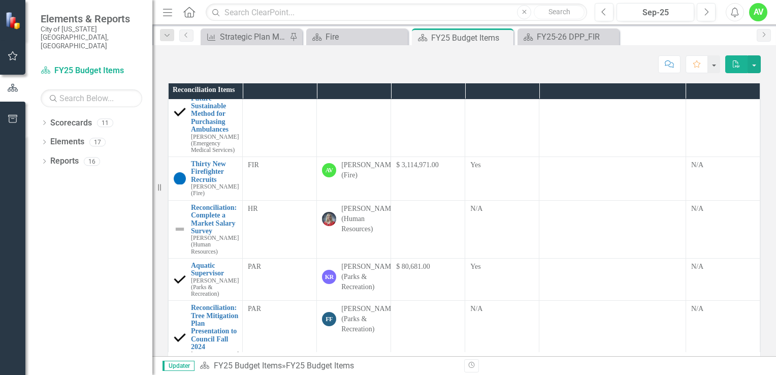
scroll to position [338, 0]
click at [207, 182] on link "Thirty New Firefighter Recruits" at bounding box center [215, 170] width 48 height 23
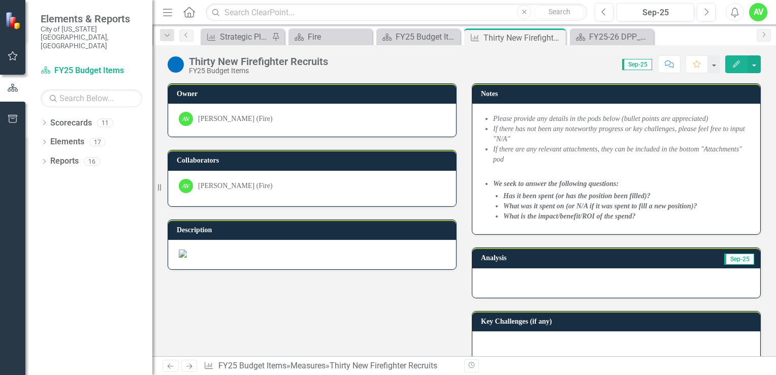
click at [528, 283] on div at bounding box center [616, 282] width 288 height 29
click at [736, 67] on icon "Edit" at bounding box center [736, 63] width 9 height 7
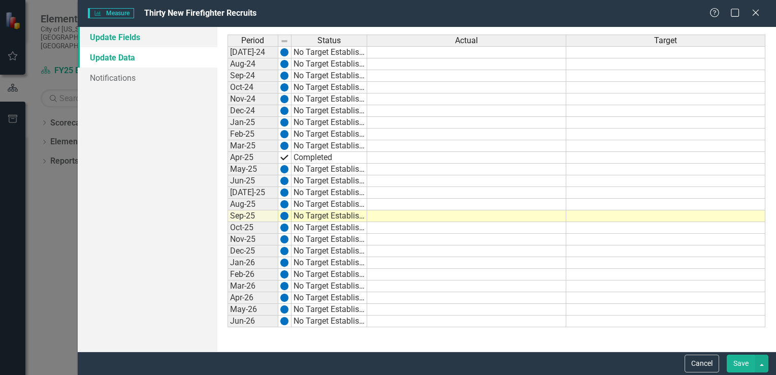
click at [110, 37] on link "Update Fields" at bounding box center [148, 37] width 140 height 20
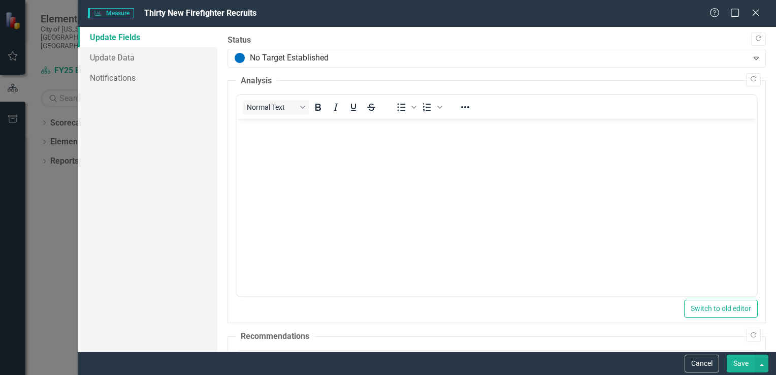
click at [255, 140] on body "Rich Text Area. Press ALT-0 for help." at bounding box center [496, 195] width 520 height 152
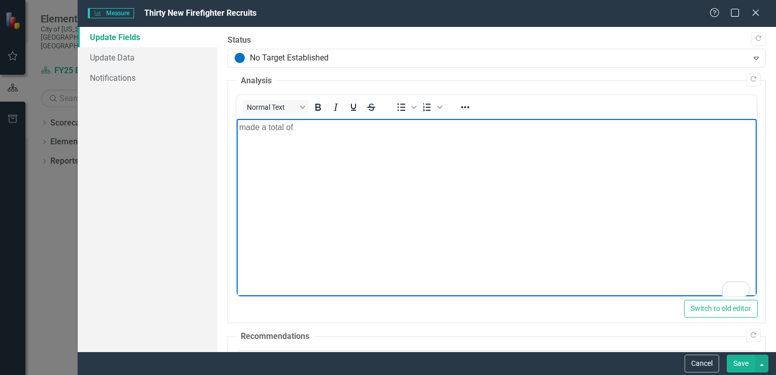
click at [245, 128] on p "made a total of" at bounding box center [496, 127] width 515 height 12
click at [315, 129] on p "Made a total of" at bounding box center [496, 127] width 515 height 12
click at [369, 130] on p "[US_STATE] Beach Fire Academy VBFA" at bounding box center [496, 127] width 515 height 12
click at [345, 126] on p "[US_STATE] Beach Fire Academy VBFA)" at bounding box center [496, 127] width 515 height 12
click at [393, 125] on p "[US_STATE] Beach Fire Academy (VBFA)" at bounding box center [496, 127] width 515 height 12
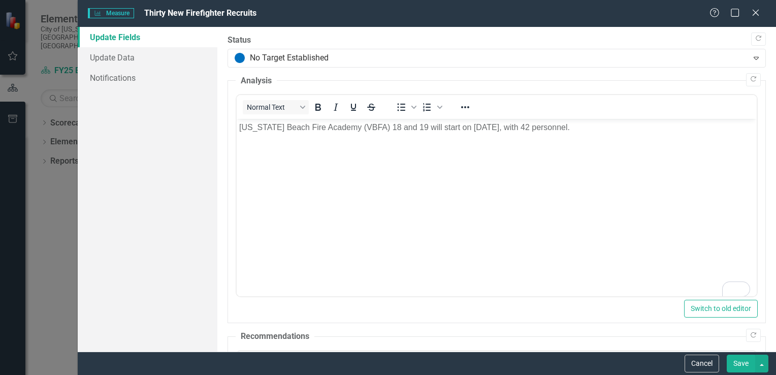
click at [740, 363] on button "Save" at bounding box center [741, 363] width 28 height 18
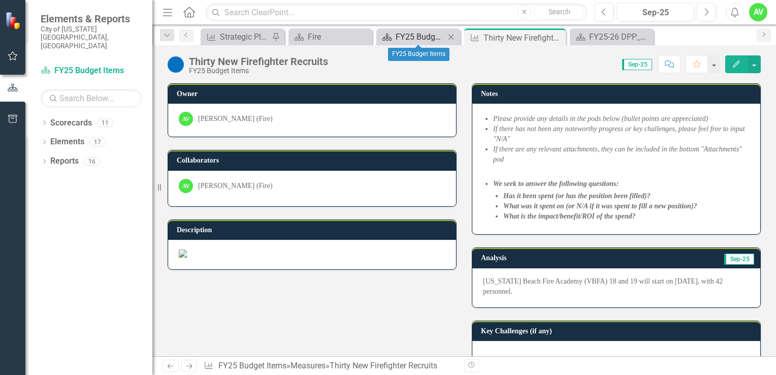
click at [424, 37] on div "FY25 Budget Items" at bounding box center [420, 36] width 49 height 13
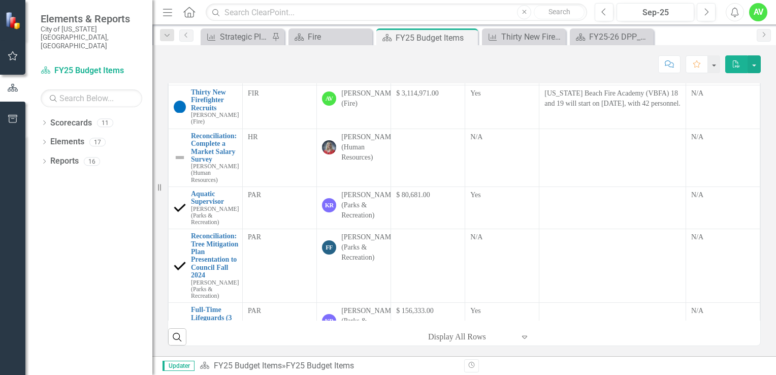
scroll to position [374, 0]
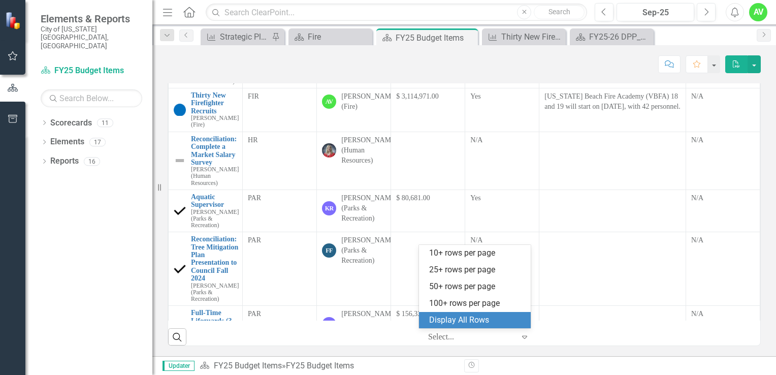
click at [457, 342] on div at bounding box center [471, 337] width 86 height 14
click at [462, 315] on div "Display All Rows" at bounding box center [476, 320] width 95 height 12
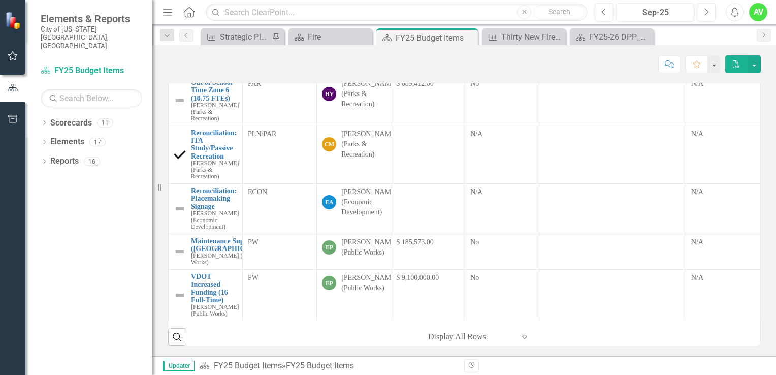
scroll to position [264, 0]
click at [604, 12] on icon "Previous" at bounding box center [604, 12] width 6 height 9
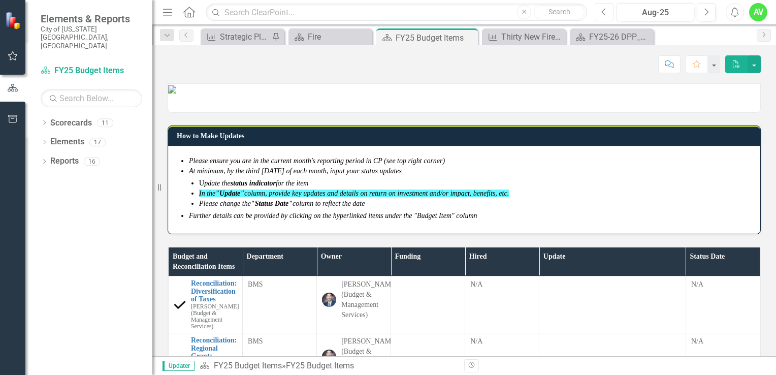
click at [605, 12] on icon "Previous" at bounding box center [604, 12] width 6 height 9
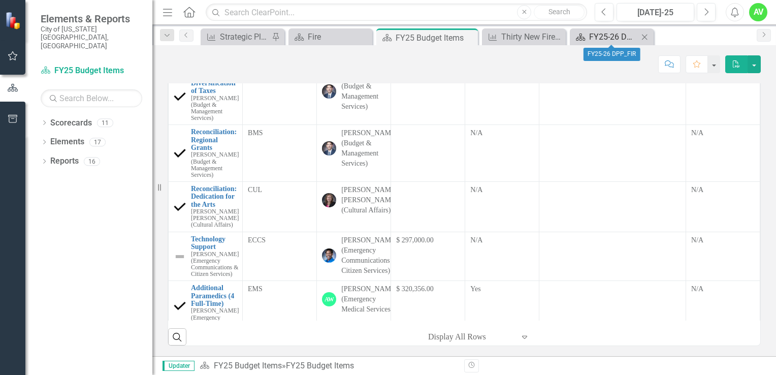
click at [603, 40] on div "FY25-26 DPP_FIR" at bounding box center [613, 36] width 49 height 13
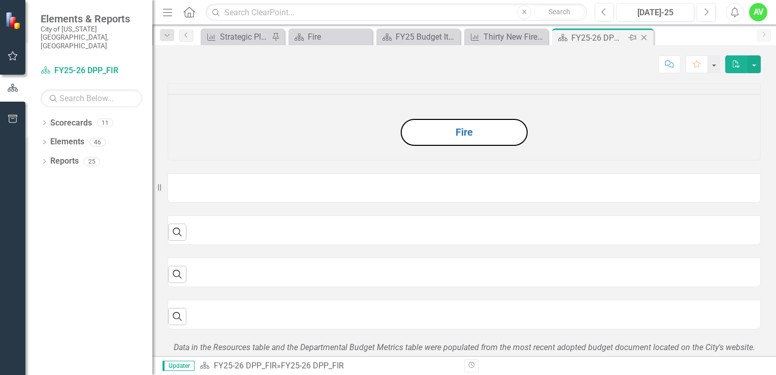
click at [645, 38] on icon "Close" at bounding box center [644, 38] width 10 height 8
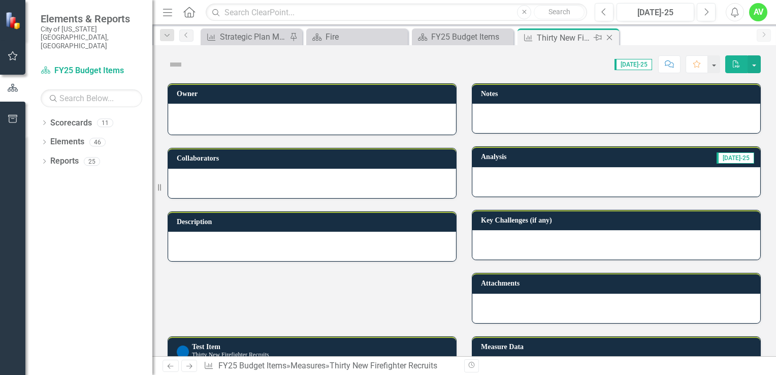
click at [573, 36] on div "Thirty New Firefighter Recruits" at bounding box center [564, 37] width 54 height 13
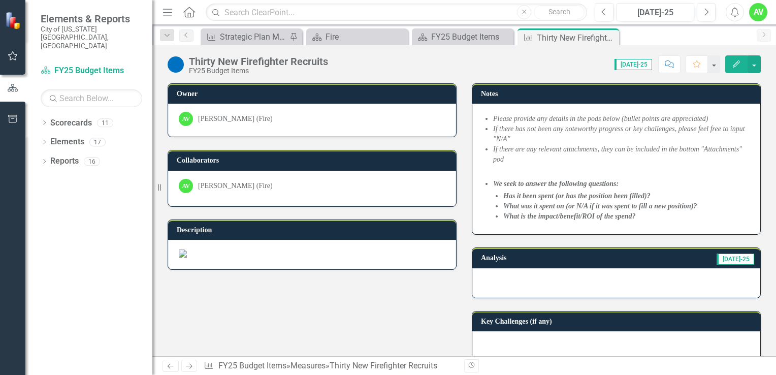
click at [735, 63] on icon "button" at bounding box center [736, 63] width 7 height 7
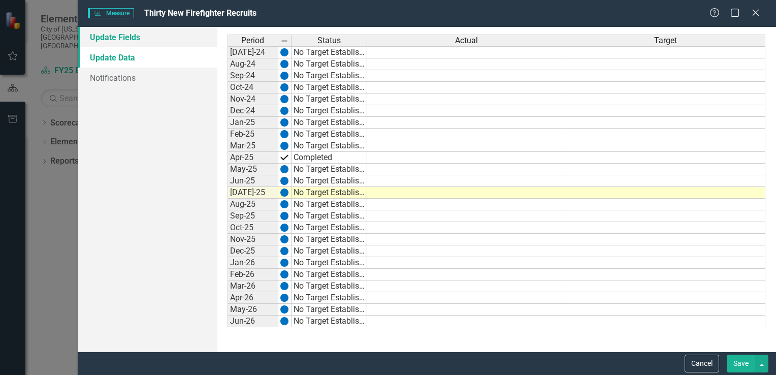
click at [107, 39] on link "Update Fields" at bounding box center [148, 37] width 140 height 20
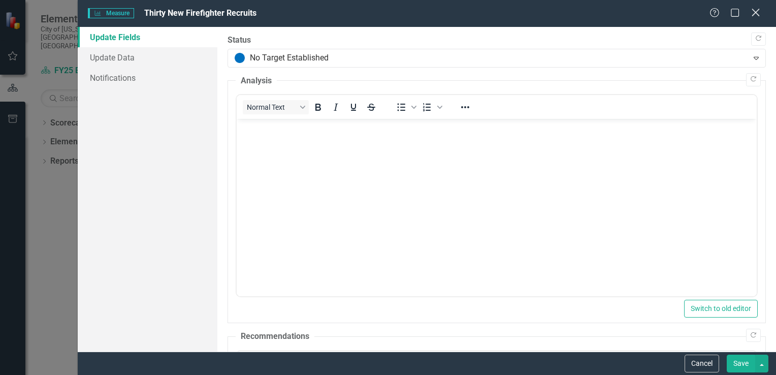
click at [752, 18] on div "Close" at bounding box center [755, 14] width 13 height 14
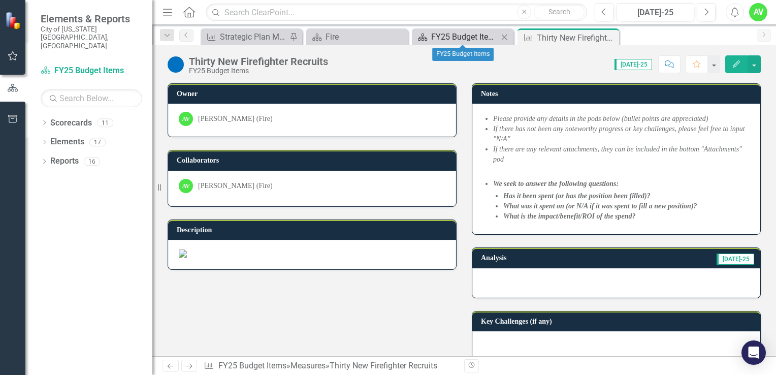
click at [486, 41] on div "FY25 Budget Items" at bounding box center [464, 36] width 67 height 13
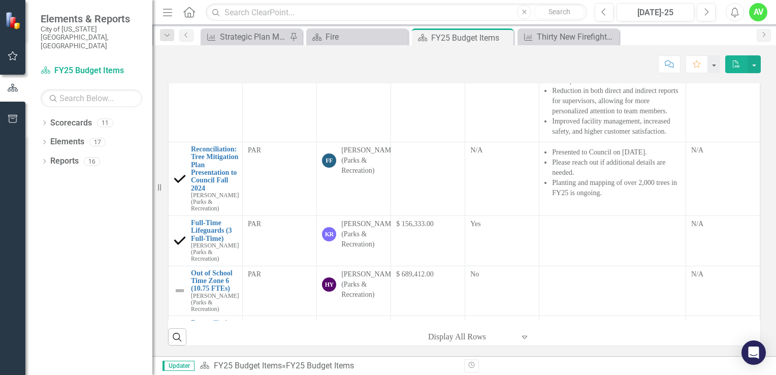
scroll to position [526, 0]
click at [708, 11] on icon "button" at bounding box center [707, 11] width 4 height 7
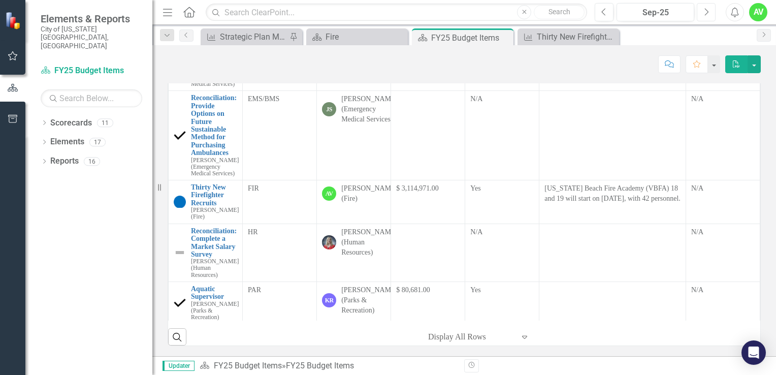
scroll to position [282, 0]
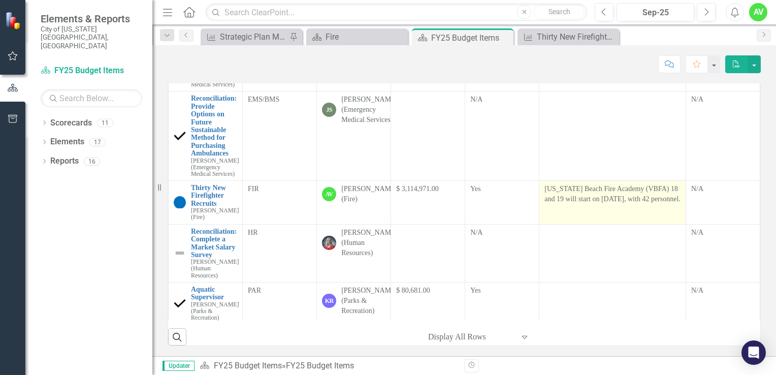
click at [584, 204] on p "[US_STATE] Beach Fire Academy (VBFA) 18 and 19 will start on [DATE], with 42 pe…" at bounding box center [612, 194] width 136 height 20
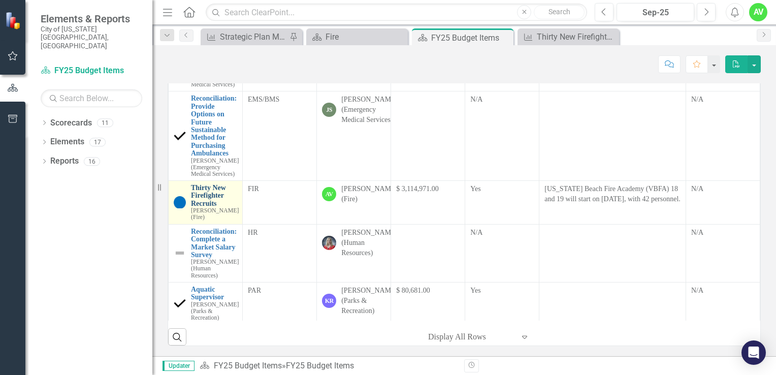
click at [209, 204] on link "Thirty New Firefighter Recruits" at bounding box center [215, 195] width 48 height 23
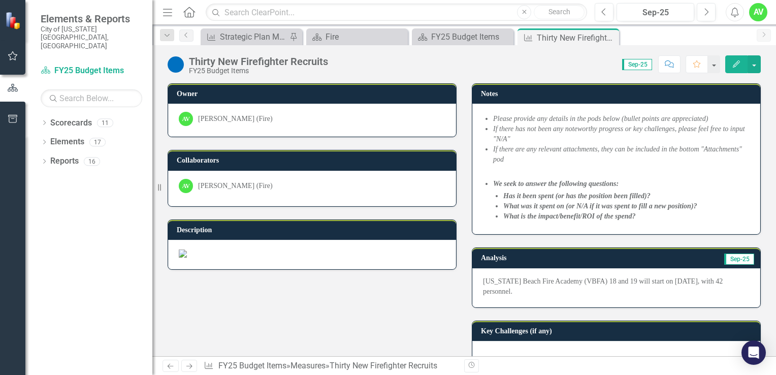
click at [736, 64] on icon "button" at bounding box center [736, 63] width 7 height 7
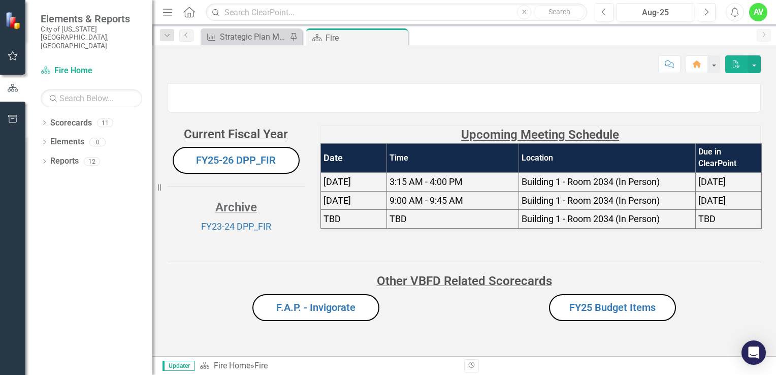
scroll to position [88, 0]
click at [478, 288] on strong "Other VBFD Related Scorecards" at bounding box center [464, 281] width 175 height 14
click at [71, 65] on link "Scorecard Fire Home" at bounding box center [92, 71] width 102 height 12
click at [45, 121] on icon "Dropdown" at bounding box center [44, 124] width 7 height 6
click at [82, 136] on link "Budget Tracker" at bounding box center [104, 142] width 96 height 12
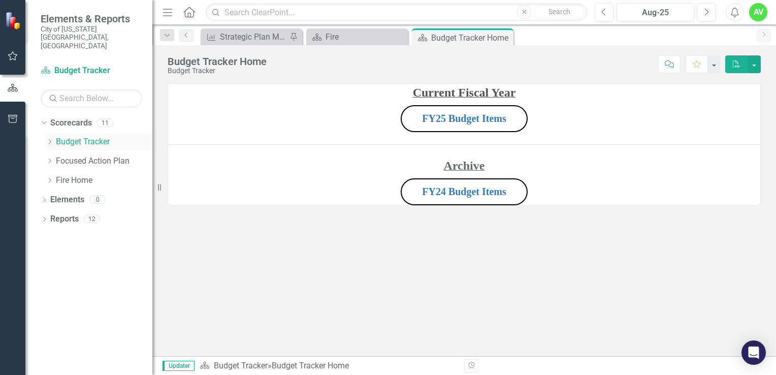
click at [51, 139] on icon at bounding box center [50, 141] width 3 height 5
click at [103, 194] on link "FY26 Budget Items" at bounding box center [109, 200] width 86 height 12
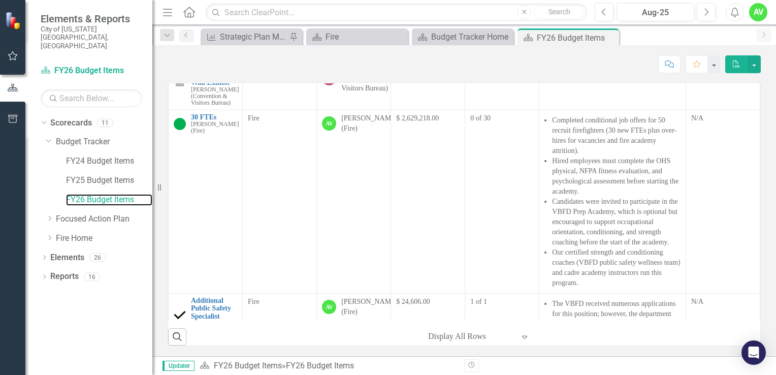
scroll to position [228, 0]
click at [705, 16] on icon "Next" at bounding box center [706, 12] width 6 height 9
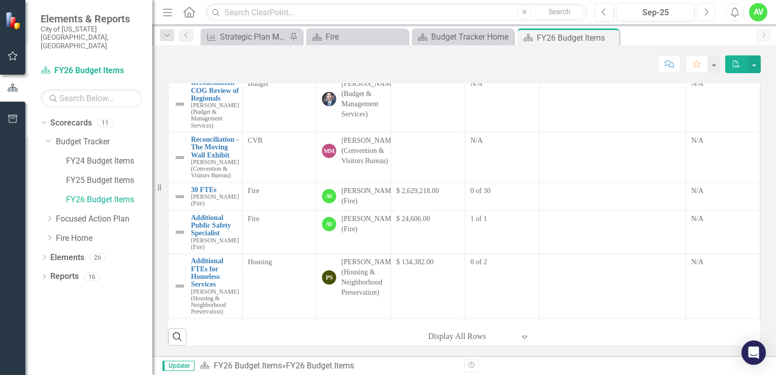
scroll to position [154, 0]
click at [201, 194] on link "30 FTEs" at bounding box center [215, 190] width 48 height 8
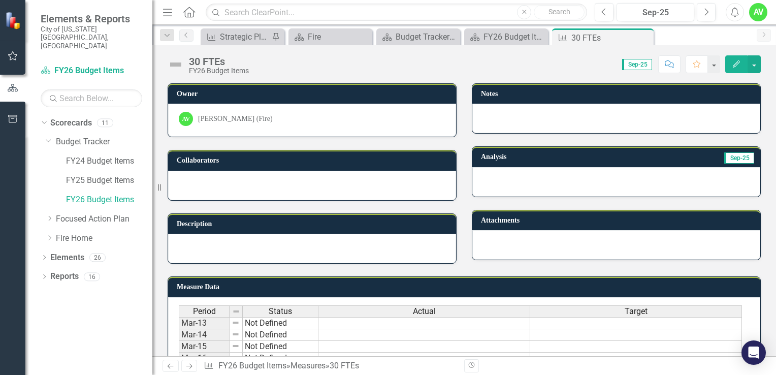
click at [735, 67] on icon "button" at bounding box center [736, 63] width 7 height 7
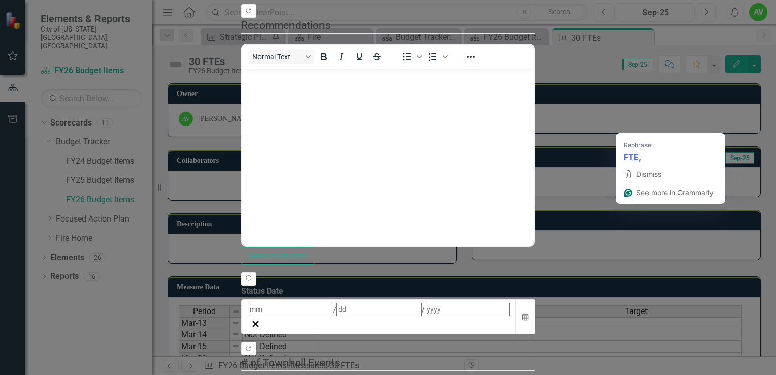
drag, startPoint x: 880, startPoint y: -48, endPoint x: 636, endPoint y: -195, distance: 285.2
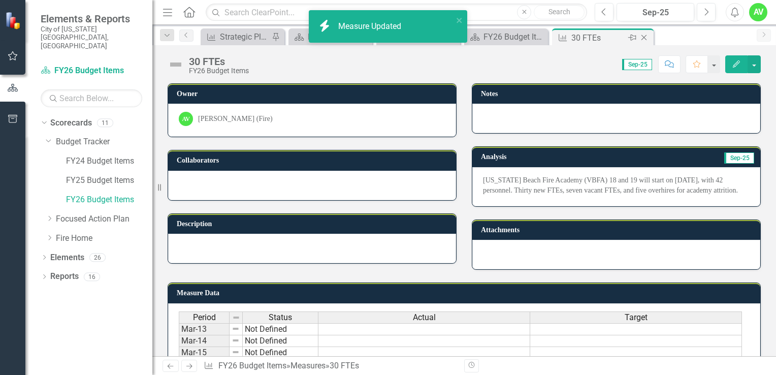
click at [645, 39] on icon "Close" at bounding box center [644, 38] width 10 height 8
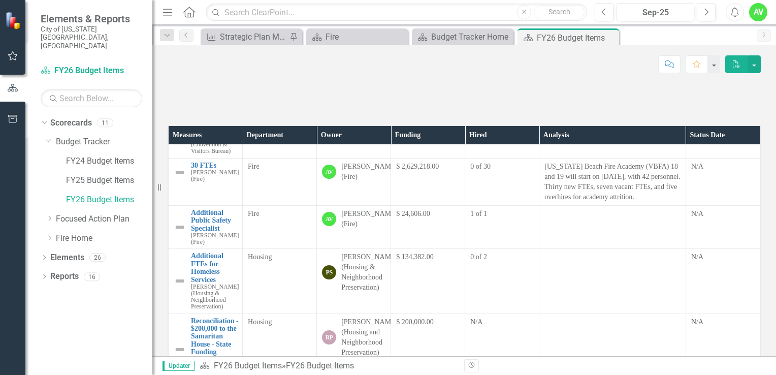
scroll to position [265, 0]
click at [0, 0] on link "Link Open Element" at bounding box center [0, 0] width 0 height 0
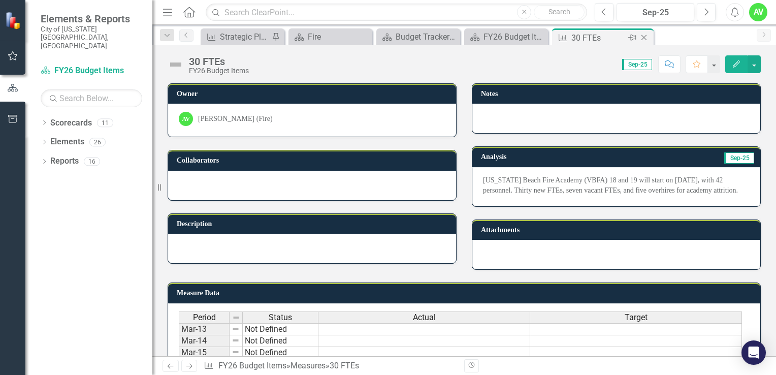
click at [643, 39] on icon "Close" at bounding box center [644, 38] width 10 height 8
